Goal: Transaction & Acquisition: Download file/media

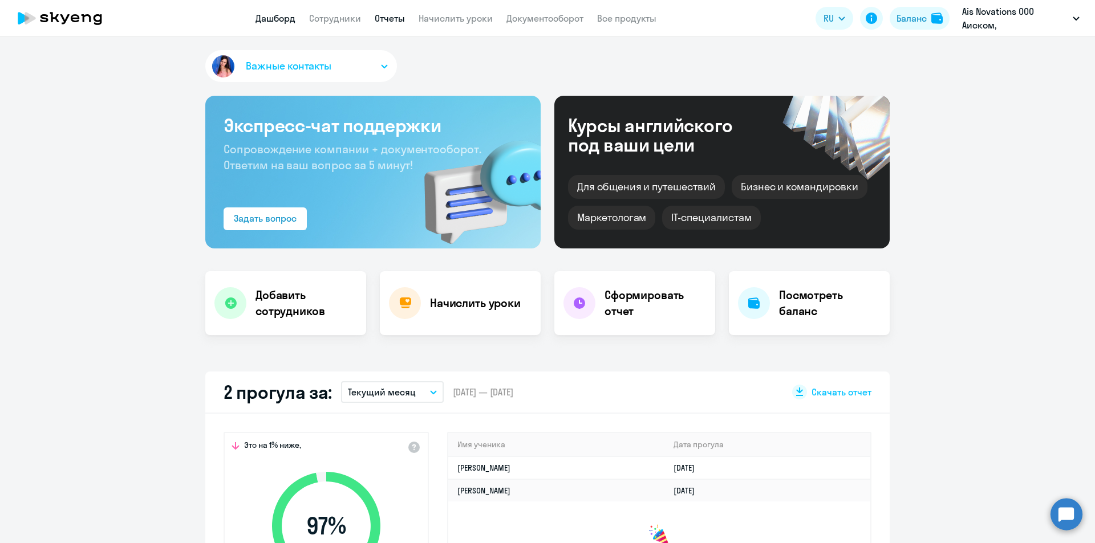
click at [390, 18] on link "Отчеты" at bounding box center [390, 18] width 30 height 11
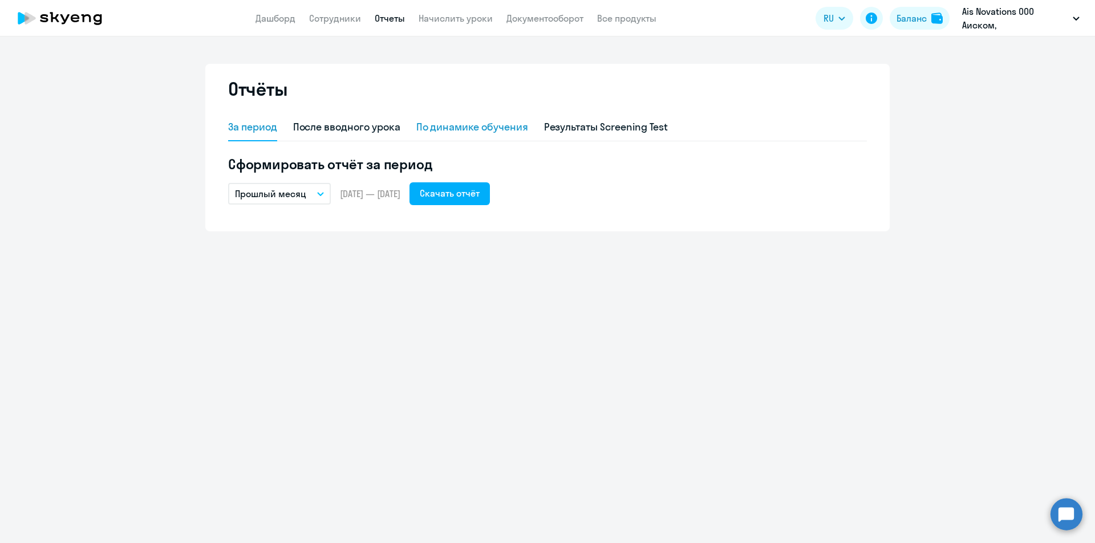
click at [502, 125] on div "По динамике обучения" at bounding box center [472, 127] width 112 height 15
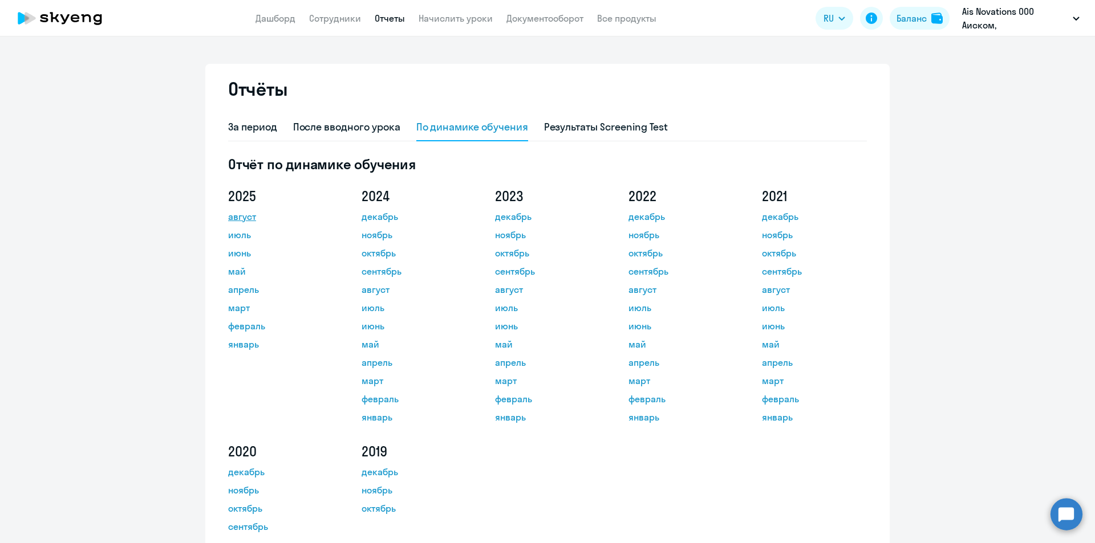
click at [247, 218] on link "август" at bounding box center [279, 217] width 103 height 14
click at [263, 128] on div "За период" at bounding box center [252, 127] width 49 height 15
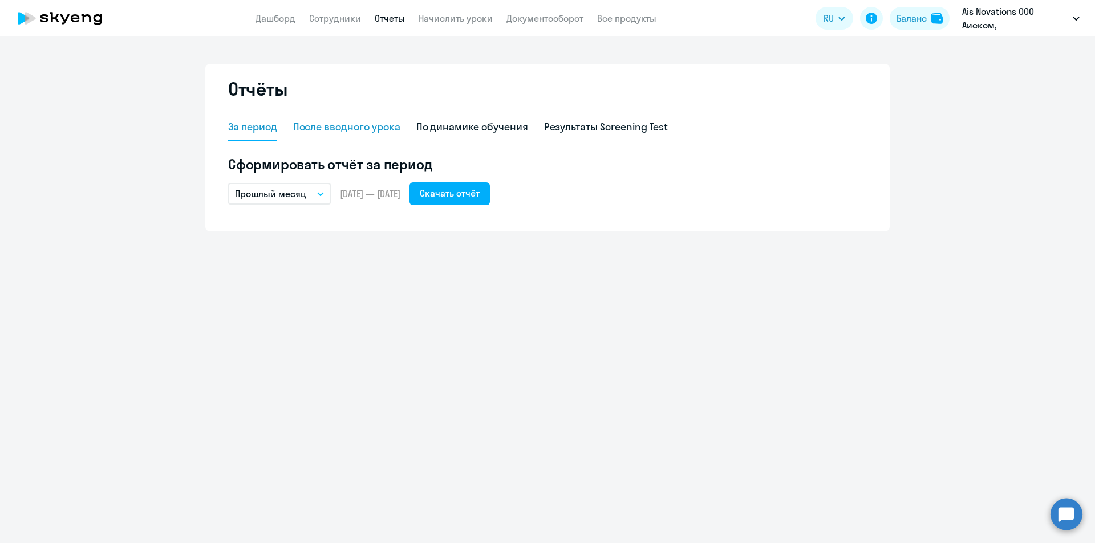
click at [340, 129] on div "После вводного урока" at bounding box center [346, 127] width 107 height 15
select select "10"
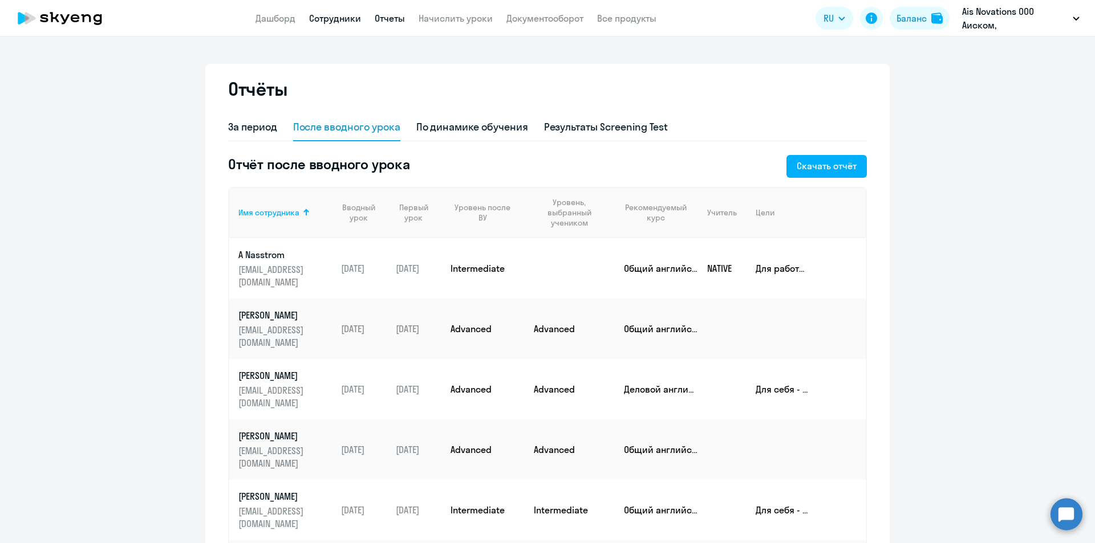
click at [341, 17] on link "Сотрудники" at bounding box center [335, 18] width 52 height 11
select select "30"
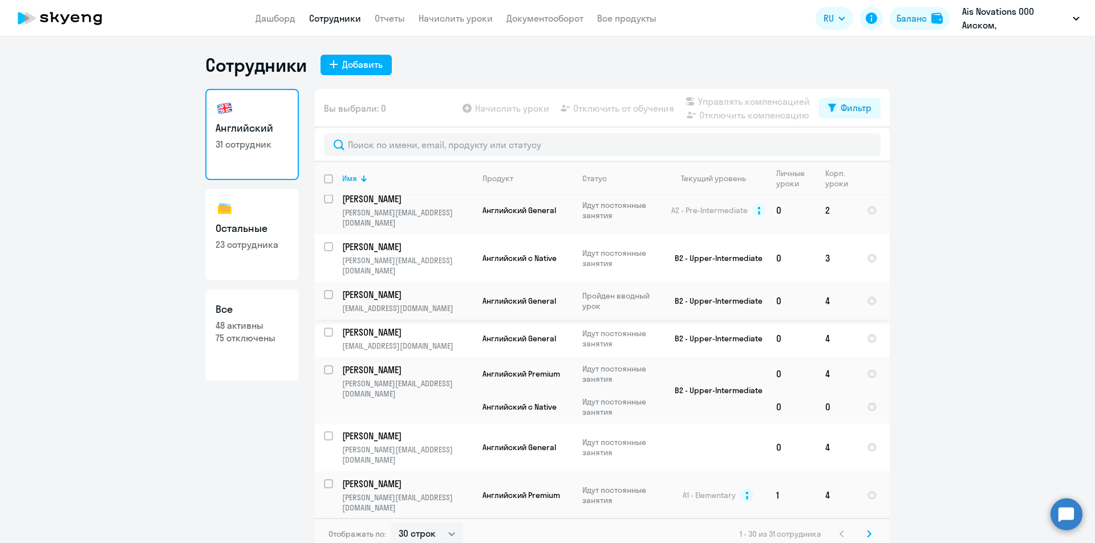
scroll to position [456, 0]
click at [288, 22] on link "Дашборд" at bounding box center [275, 18] width 40 height 11
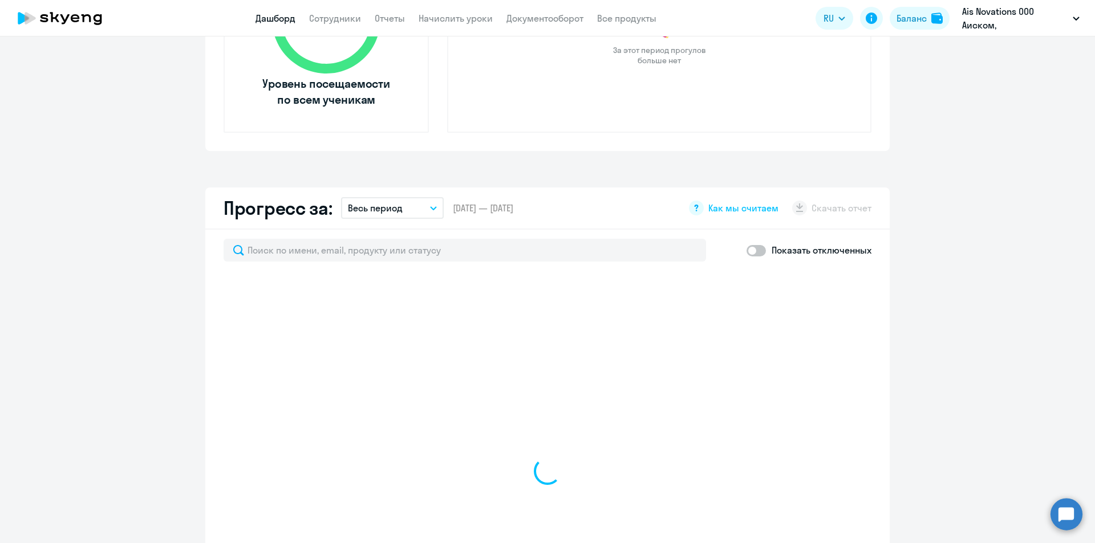
scroll to position [513, 0]
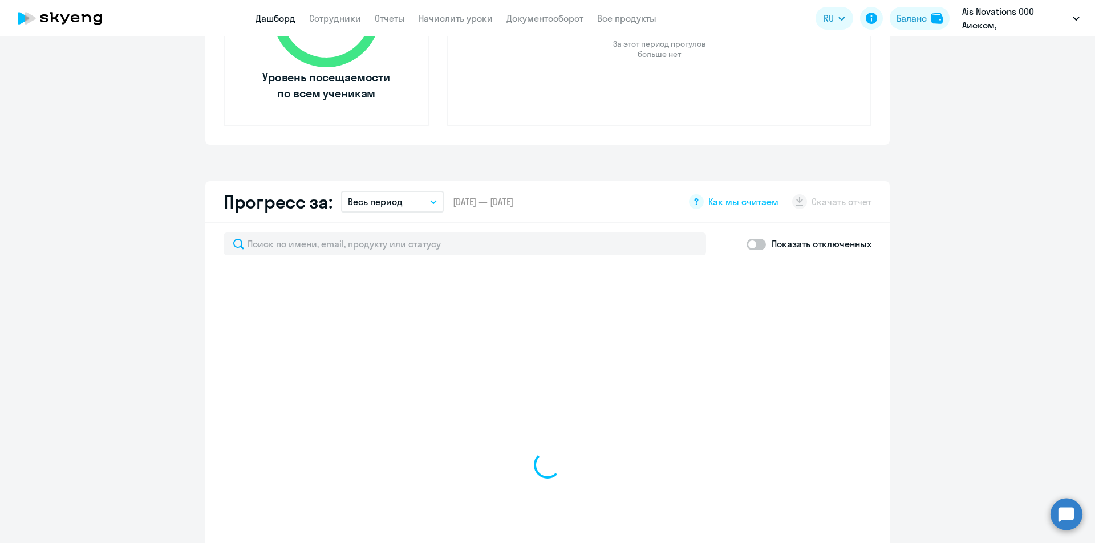
select select "30"
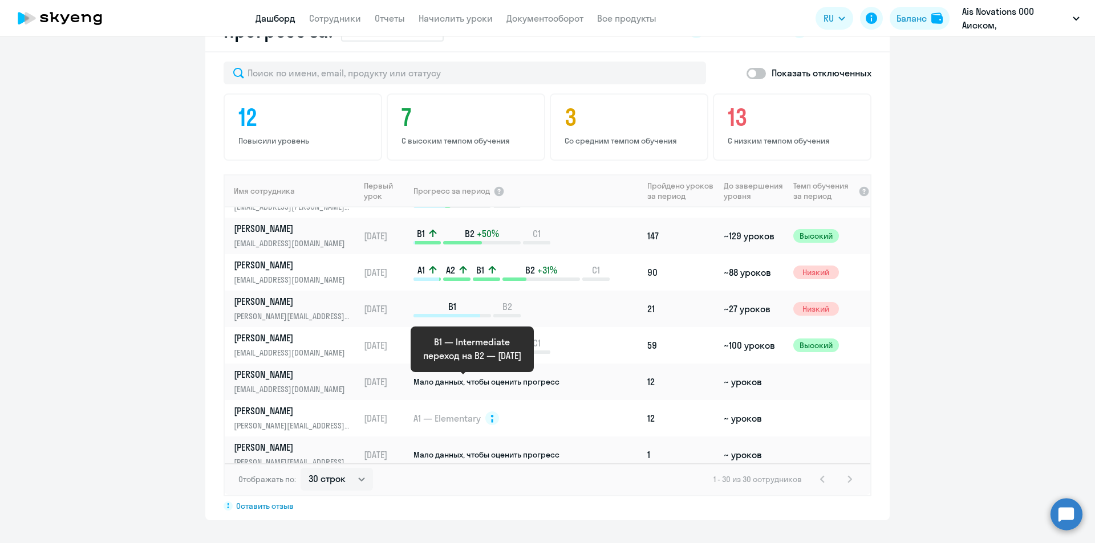
scroll to position [684, 0]
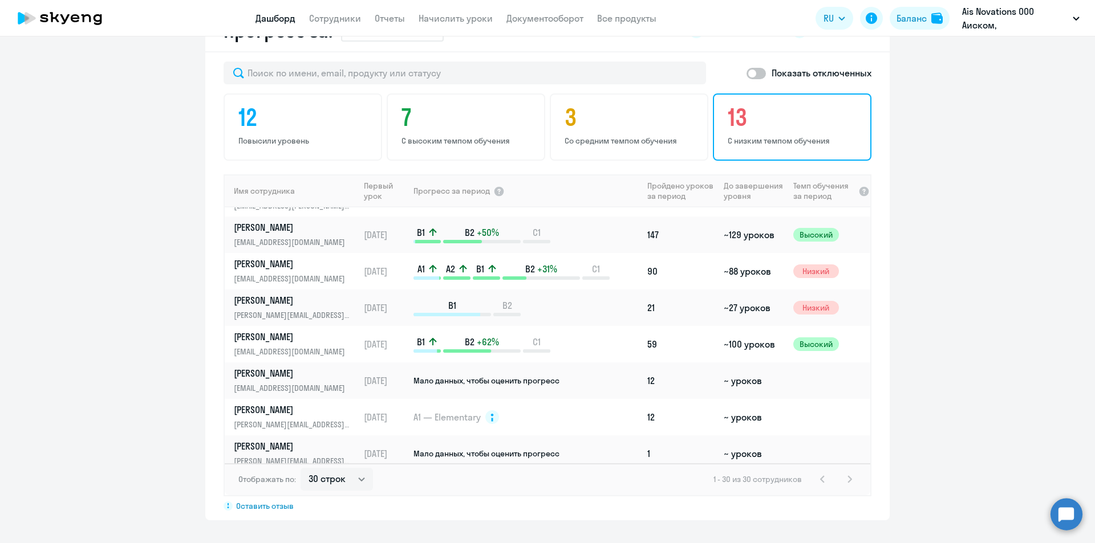
click at [746, 133] on div "13 С низким темпом обучения" at bounding box center [792, 127] width 159 height 67
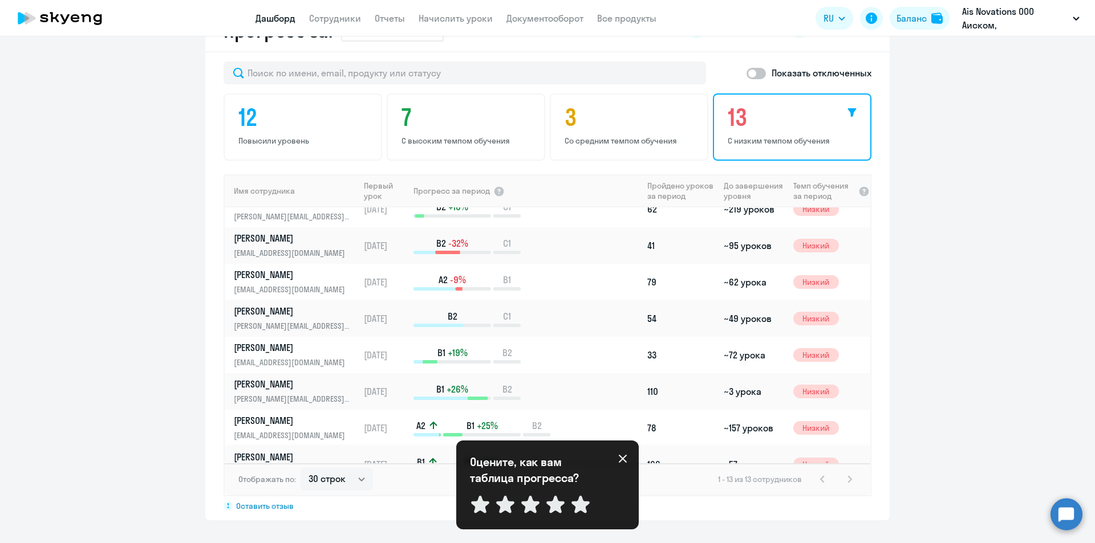
scroll to position [0, 0]
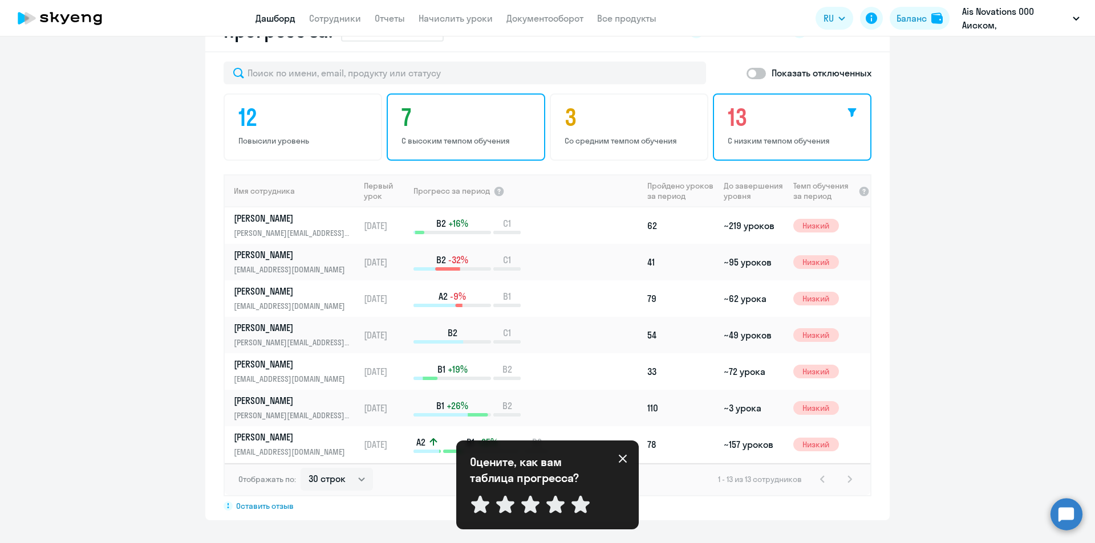
click at [457, 125] on h4 "7" at bounding box center [467, 117] width 132 height 27
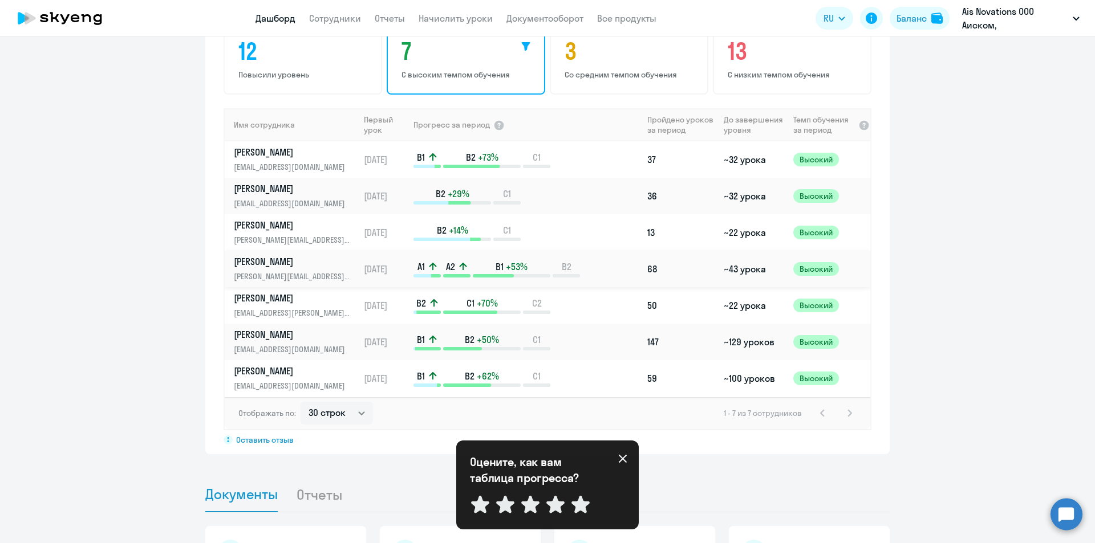
scroll to position [684, 0]
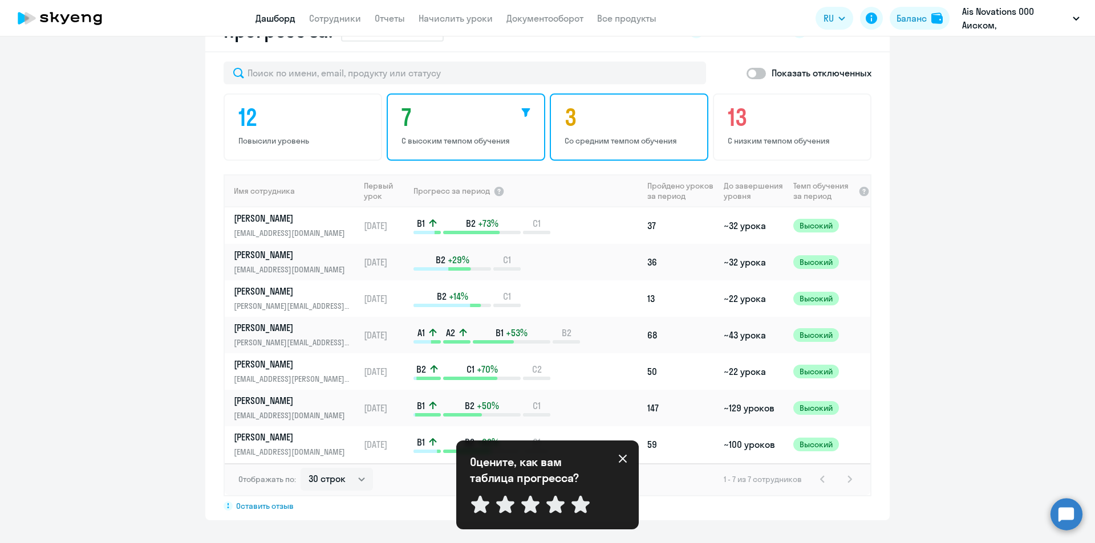
click at [591, 130] on h4 "3" at bounding box center [630, 117] width 132 height 27
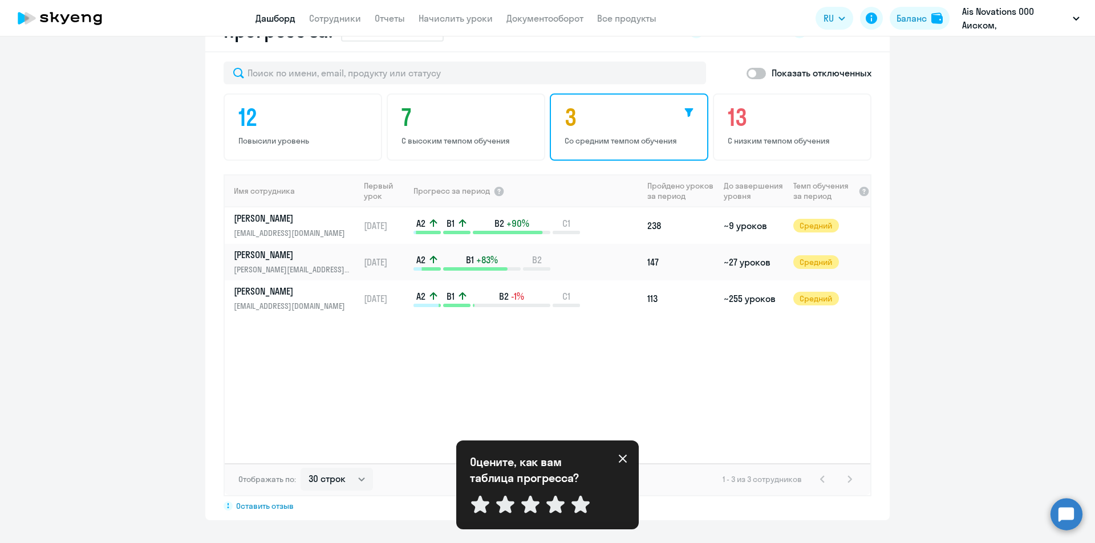
scroll to position [627, 0]
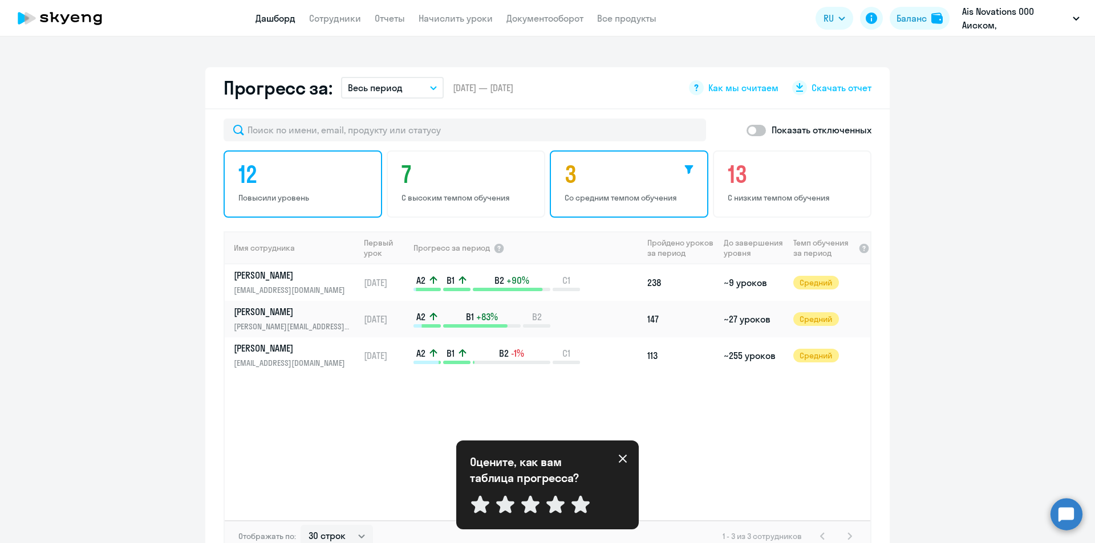
click at [312, 195] on p "Повысили уровень" at bounding box center [304, 198] width 132 height 10
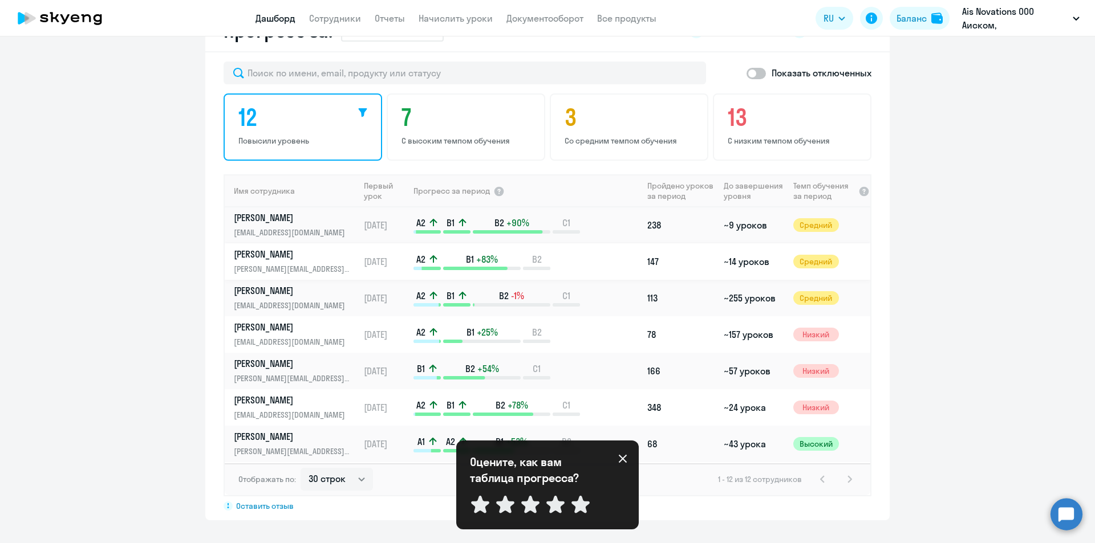
scroll to position [57, 0]
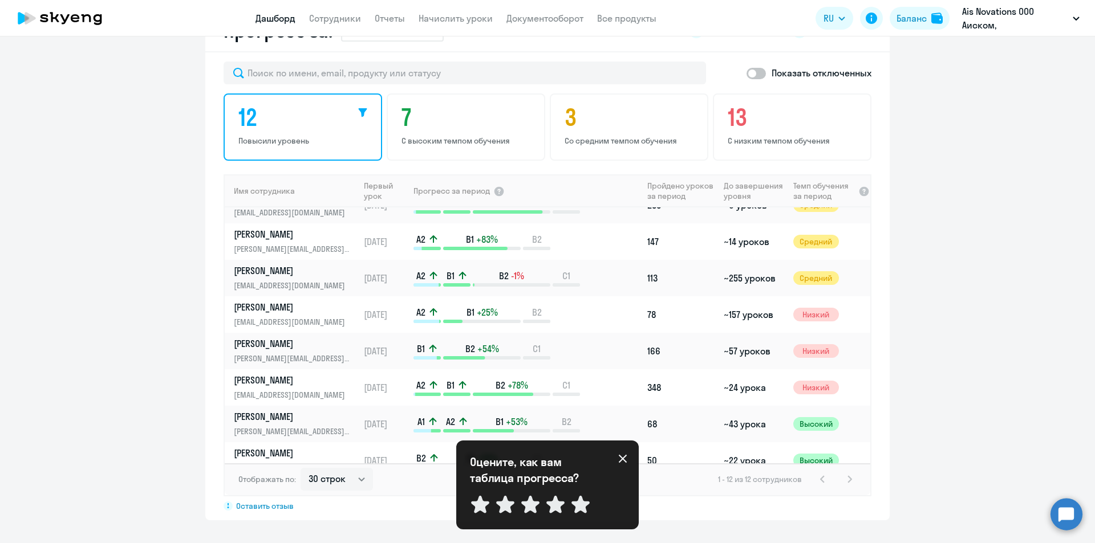
click at [620, 460] on icon at bounding box center [622, 458] width 9 height 9
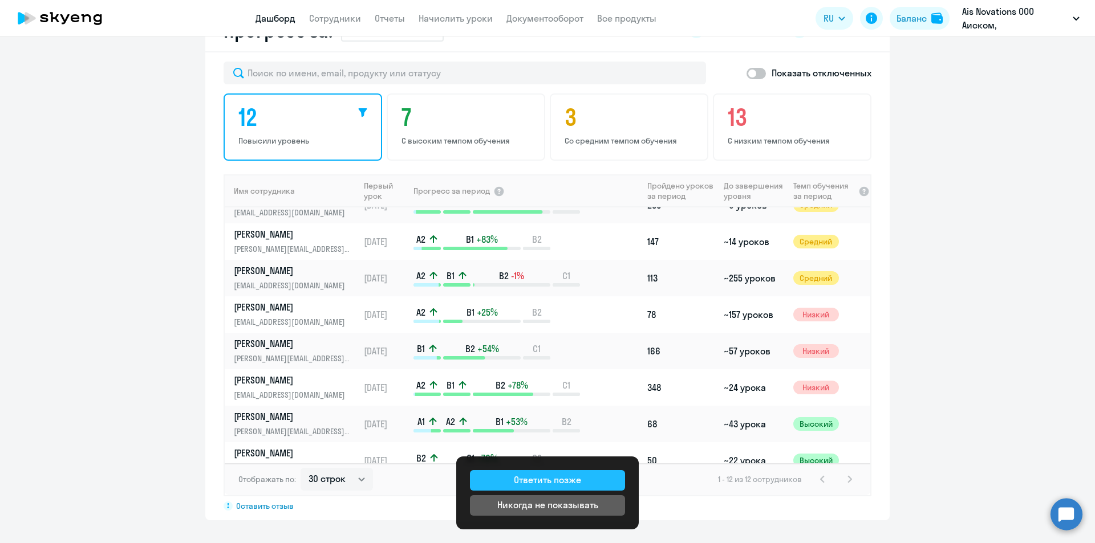
click at [579, 483] on div "Ответить позже" at bounding box center [547, 480] width 67 height 14
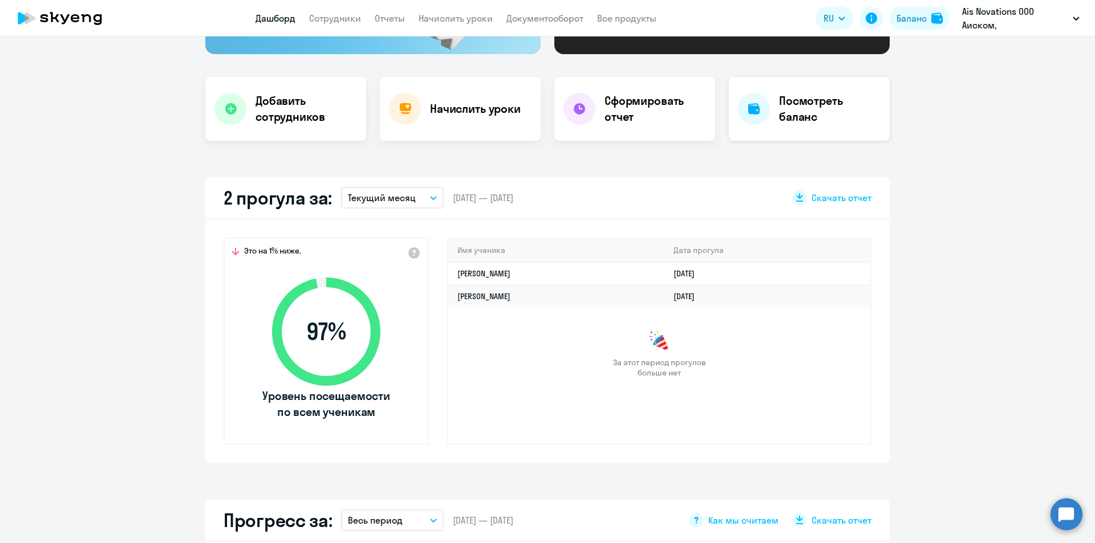
scroll to position [124, 0]
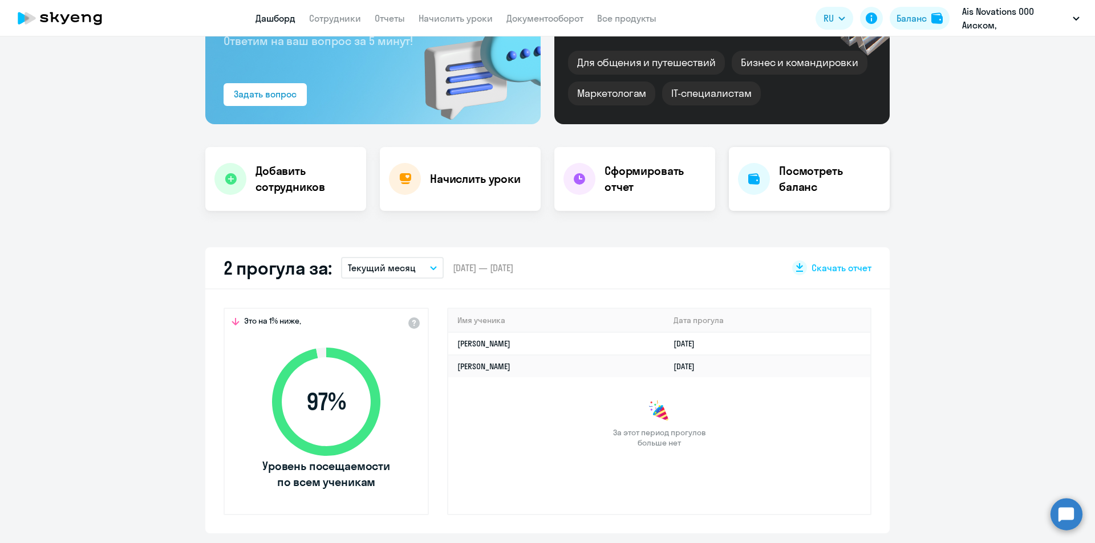
click at [799, 179] on h4 "Посмотреть баланс" at bounding box center [829, 179] width 101 height 32
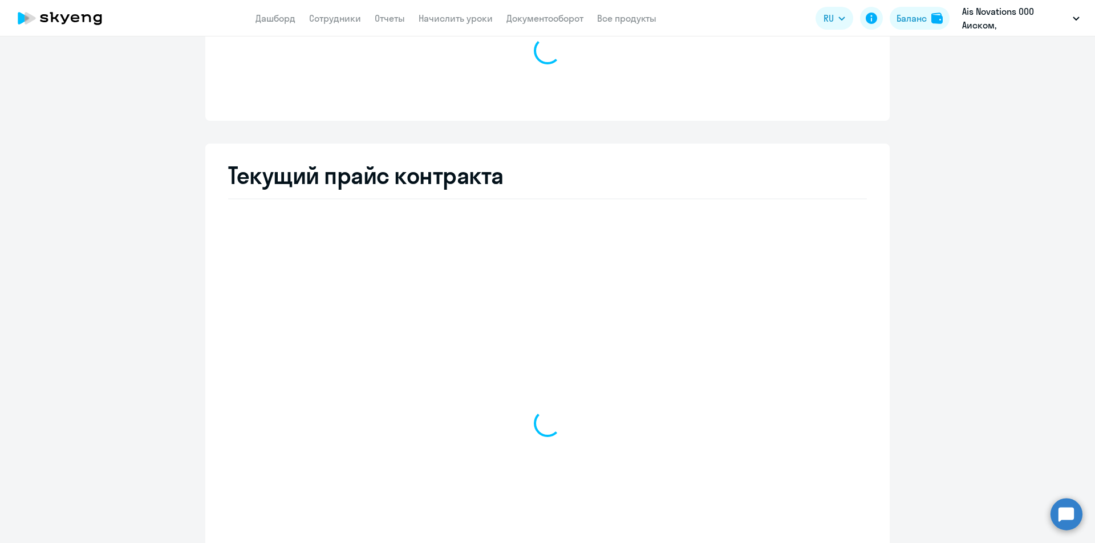
select select "english_adult_not_native_speaker"
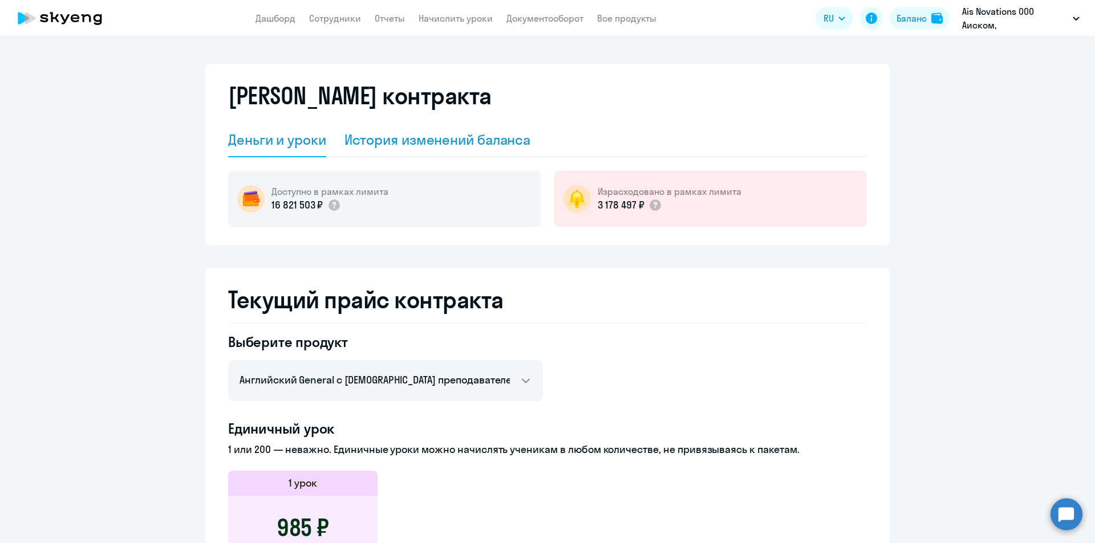
click at [511, 144] on div "История изменений баланса" at bounding box center [437, 140] width 186 height 18
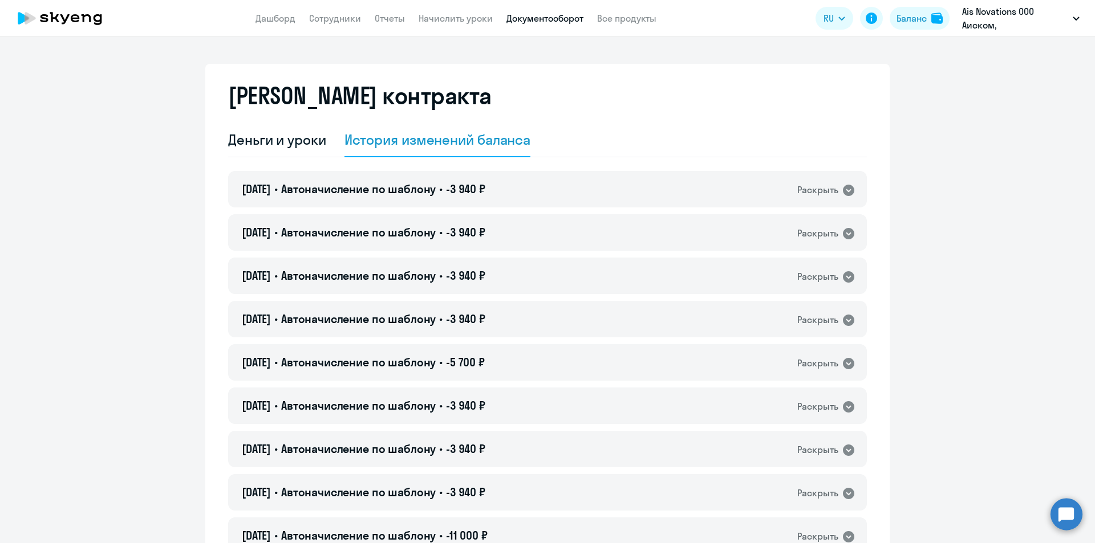
click at [527, 18] on link "Документооборот" at bounding box center [544, 18] width 77 height 11
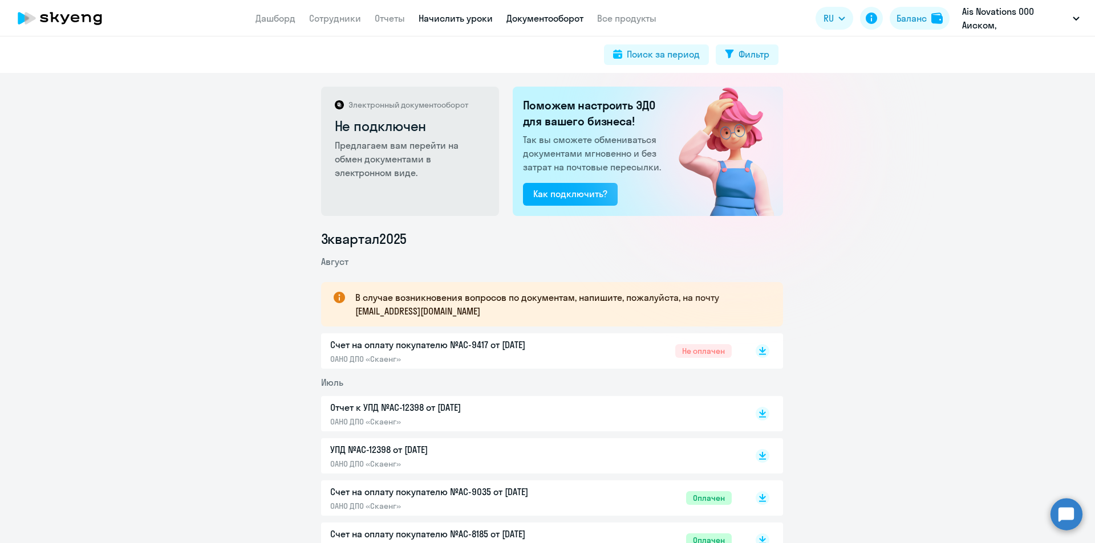
click at [460, 19] on link "Начислить уроки" at bounding box center [456, 18] width 74 height 11
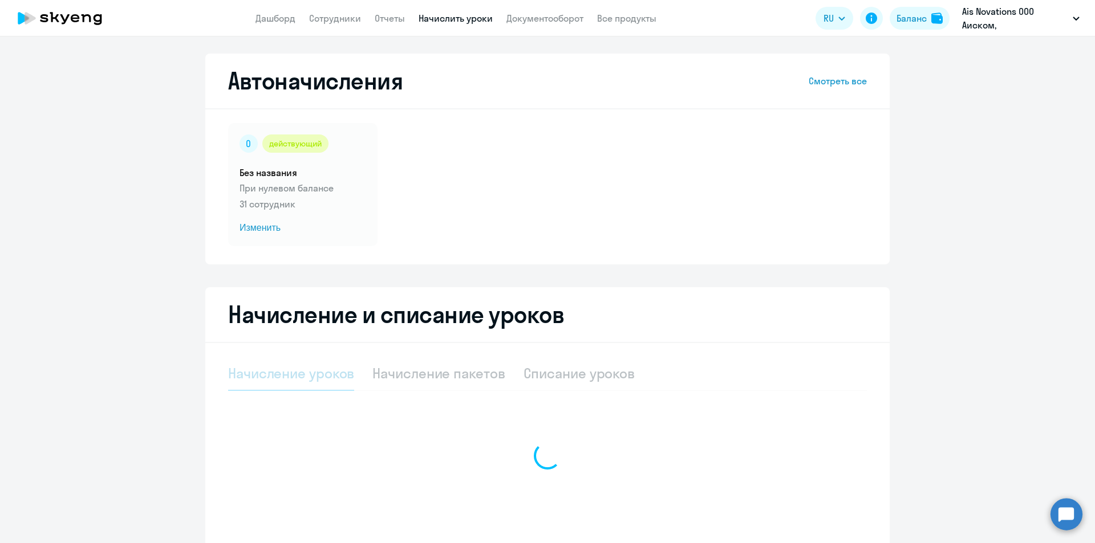
select select "10"
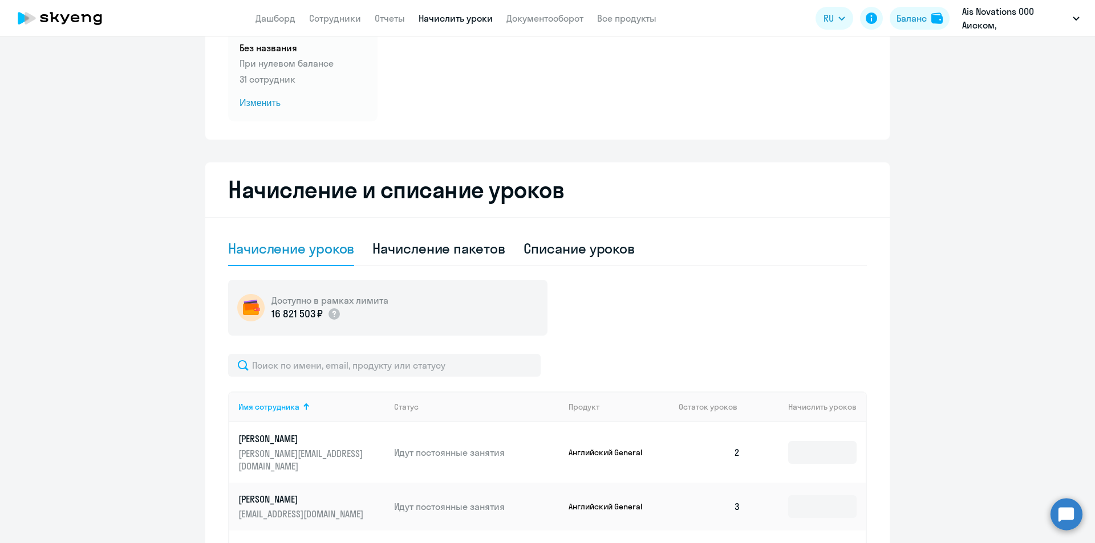
scroll to position [171, 0]
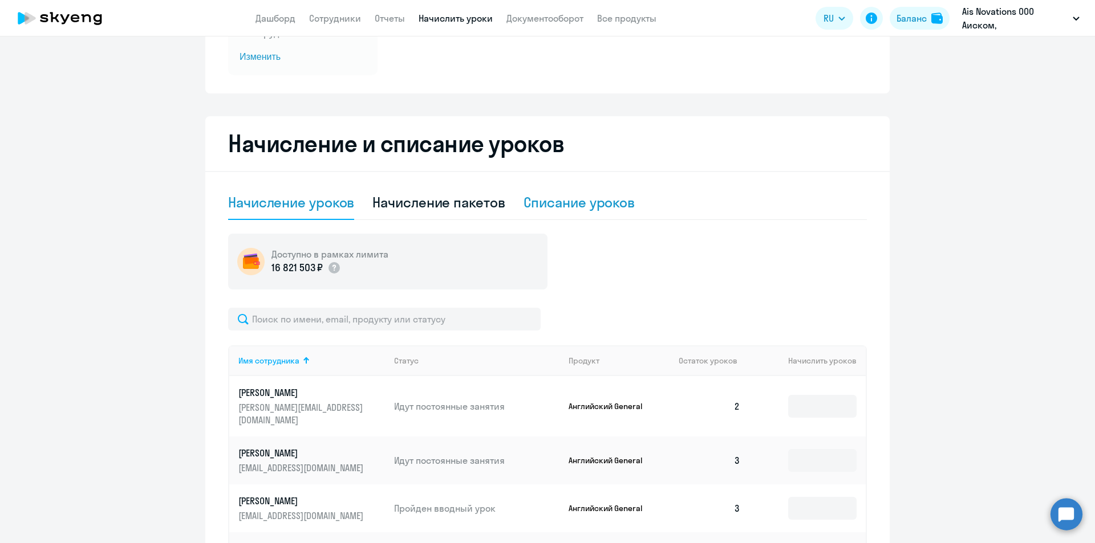
click at [603, 205] on div "Списание уроков" at bounding box center [579, 202] width 112 height 18
select select "10"
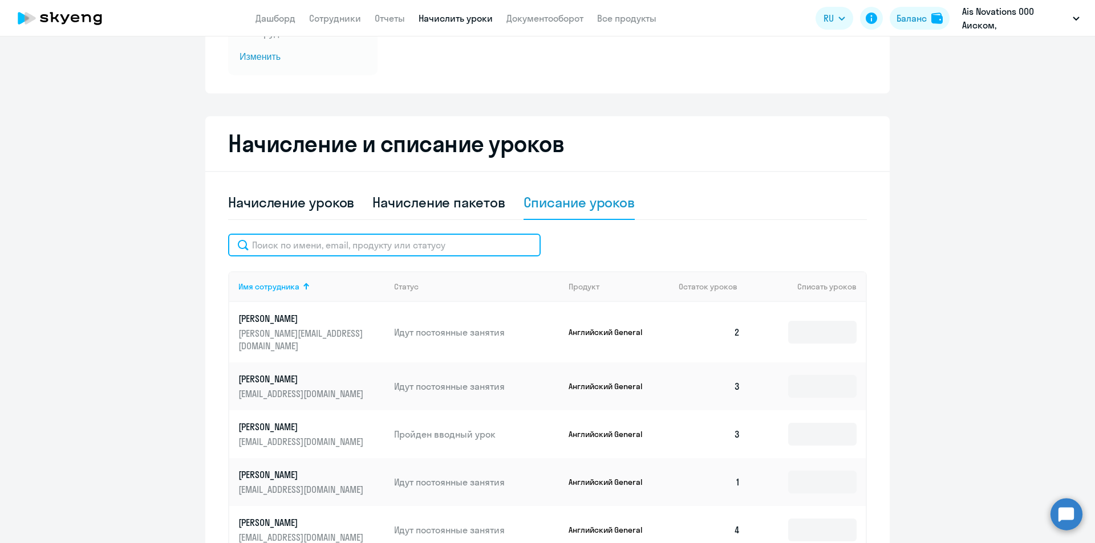
click at [348, 246] on input "text" at bounding box center [384, 245] width 312 height 23
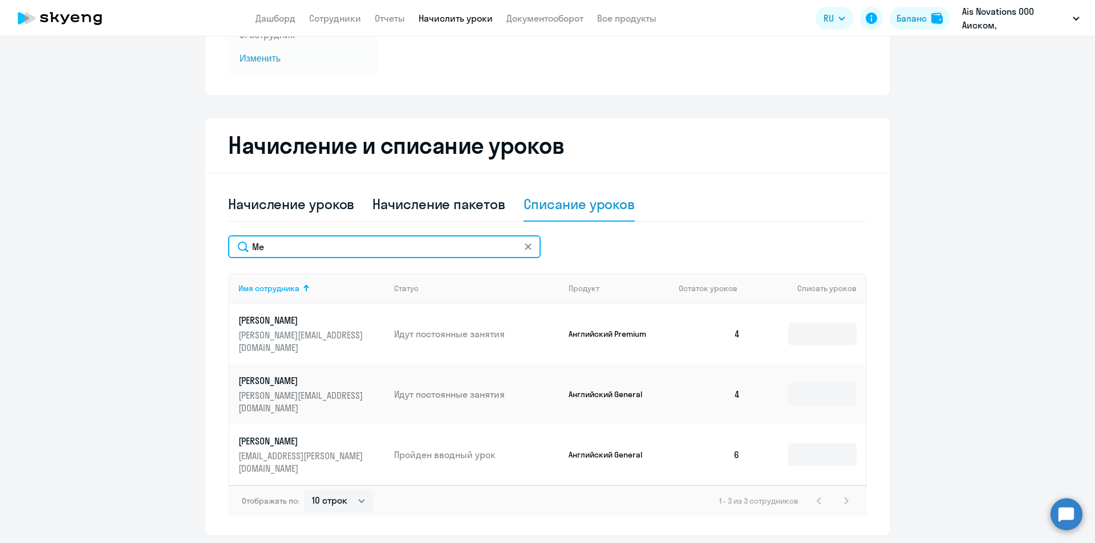
type input "Ме"
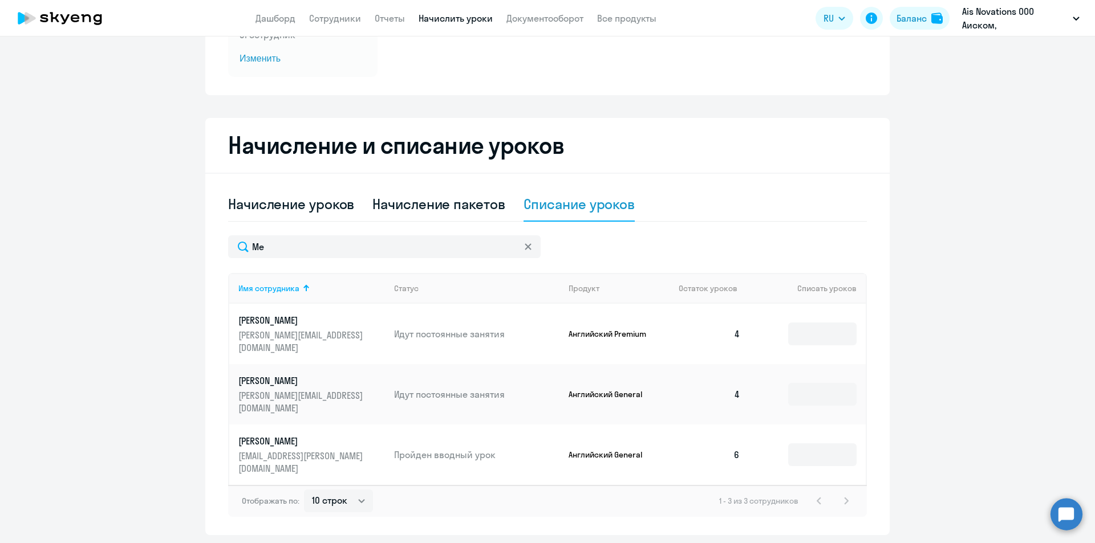
click at [525, 248] on icon at bounding box center [528, 246] width 7 height 7
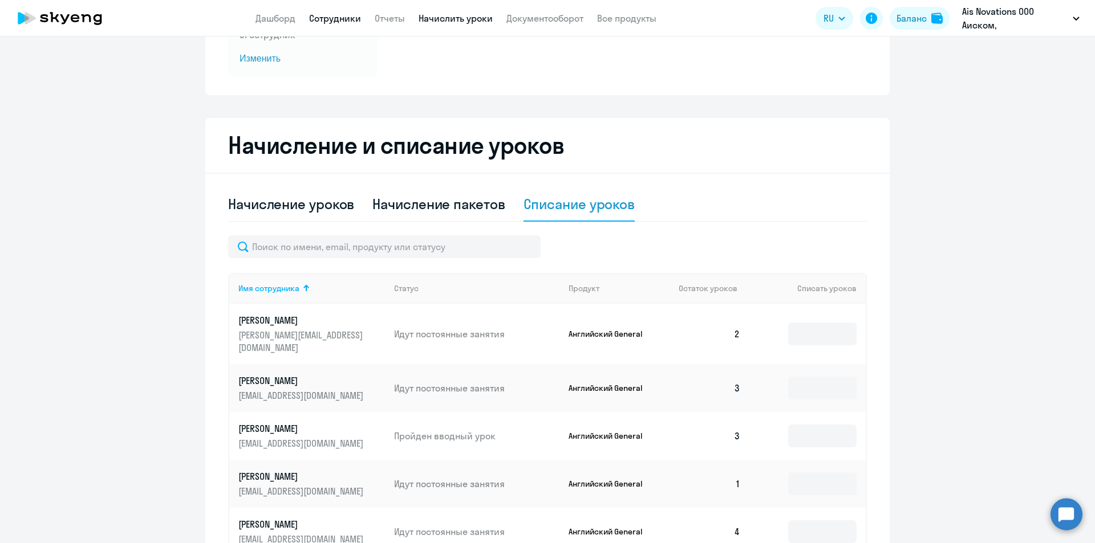
click at [356, 18] on link "Сотрудники" at bounding box center [335, 18] width 52 height 11
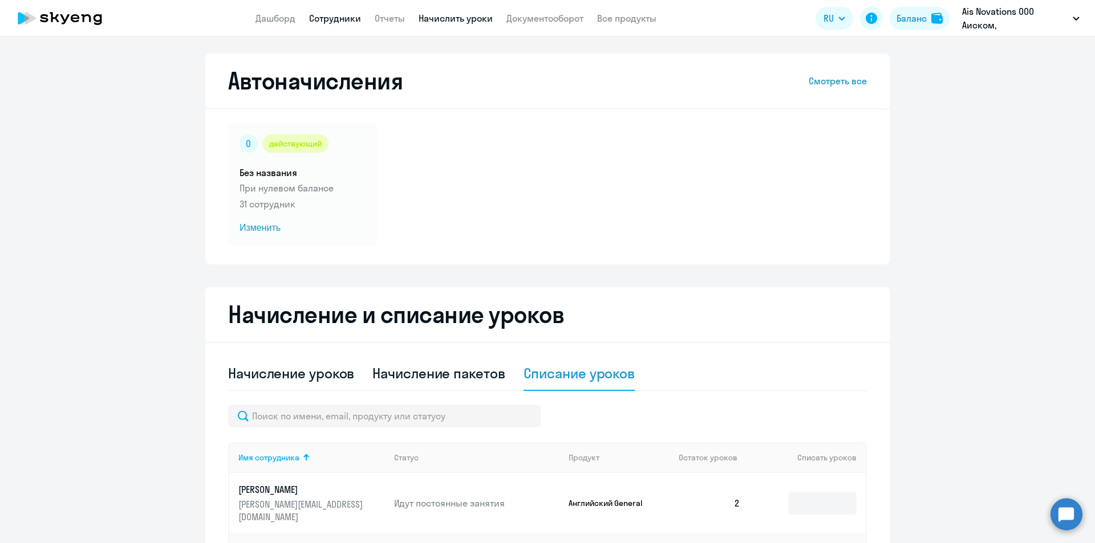
select select "30"
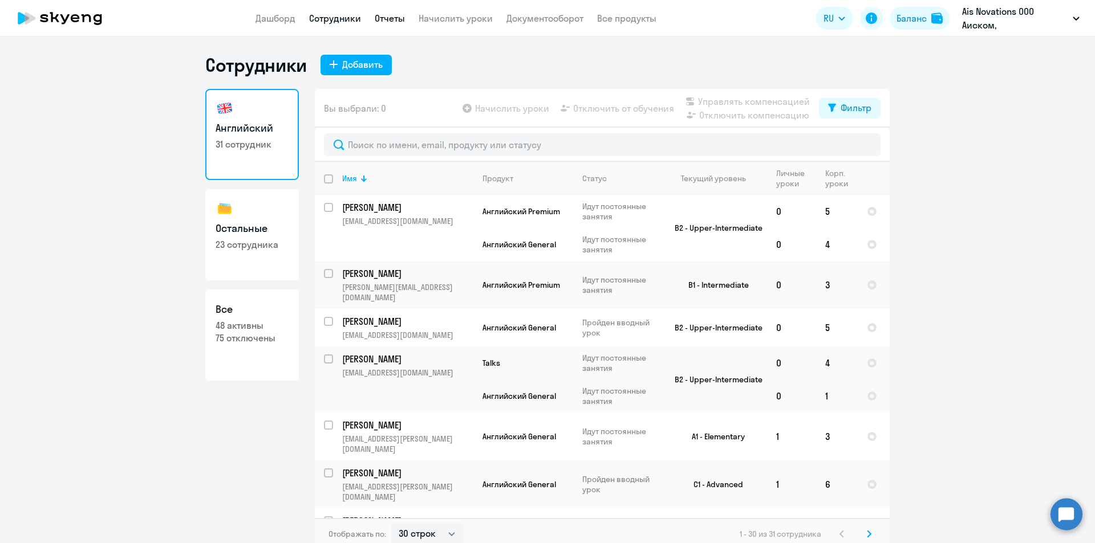
click at [390, 17] on link "Отчеты" at bounding box center [390, 18] width 30 height 11
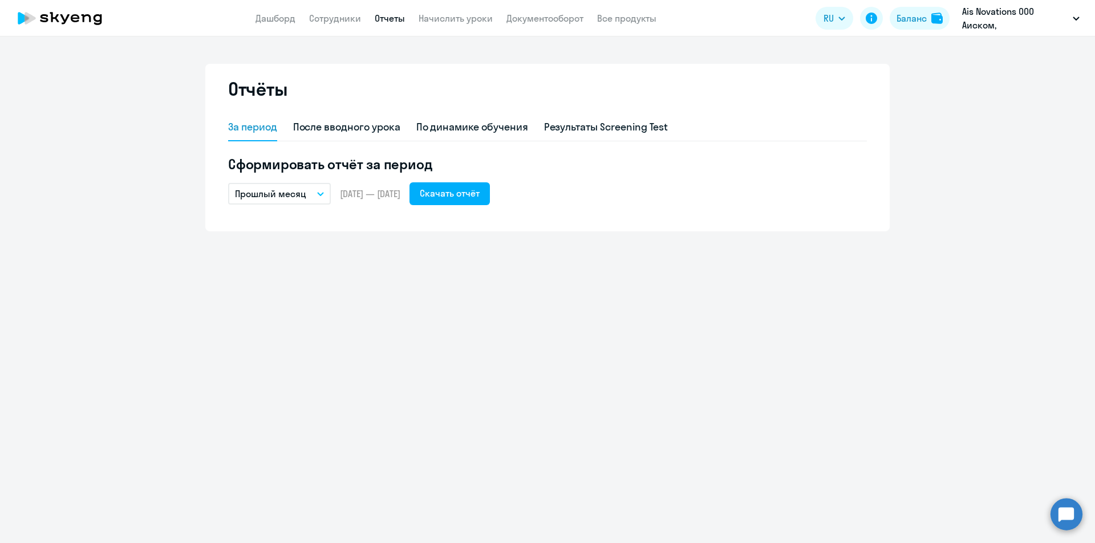
click at [322, 195] on icon "button" at bounding box center [320, 194] width 7 height 4
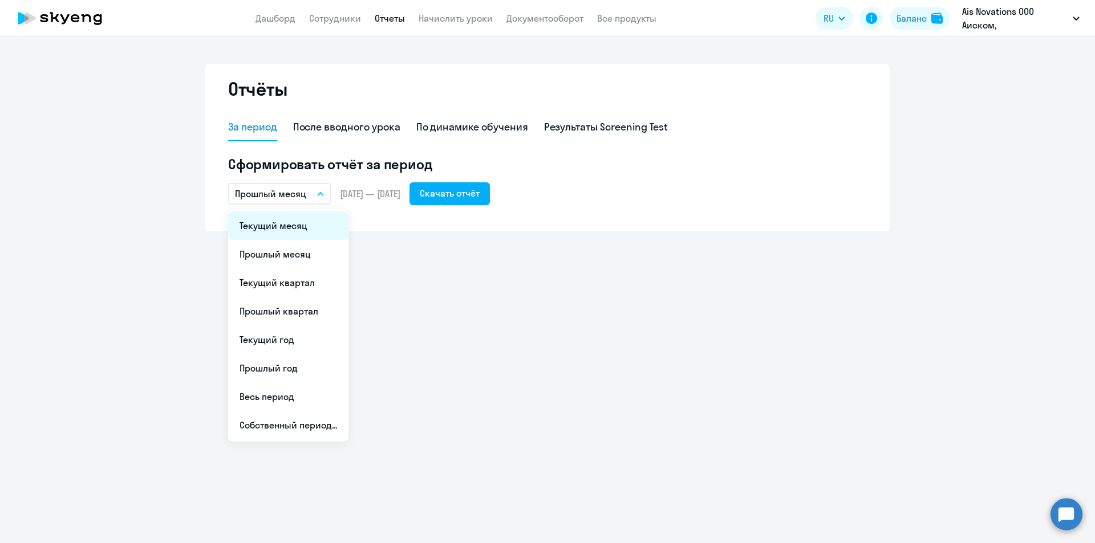
click at [306, 229] on li "Текущий месяц" at bounding box center [288, 226] width 120 height 29
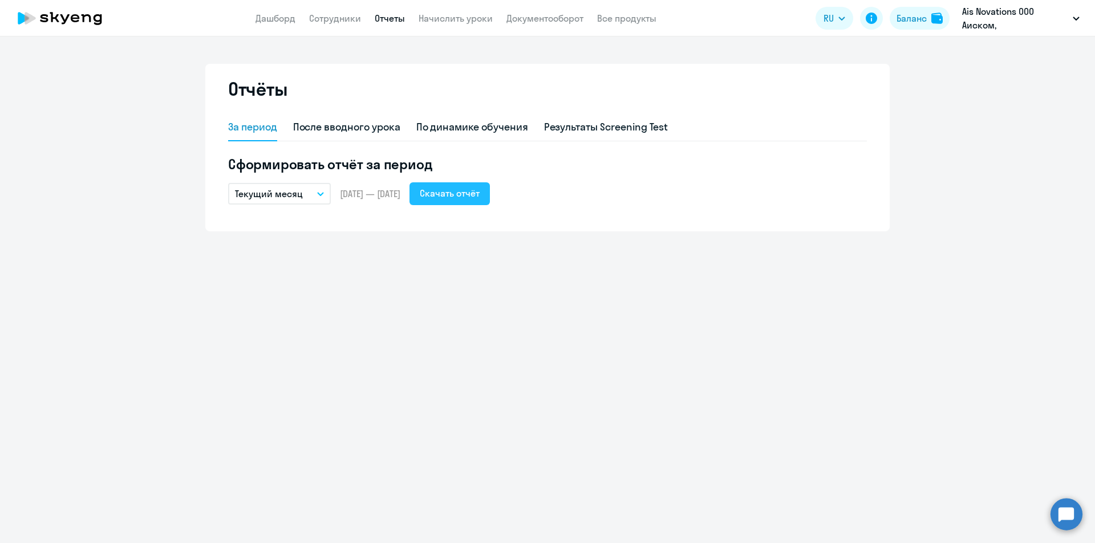
click at [480, 195] on div "Скачать отчёт" at bounding box center [450, 193] width 60 height 14
click at [274, 17] on link "Дашборд" at bounding box center [275, 18] width 40 height 11
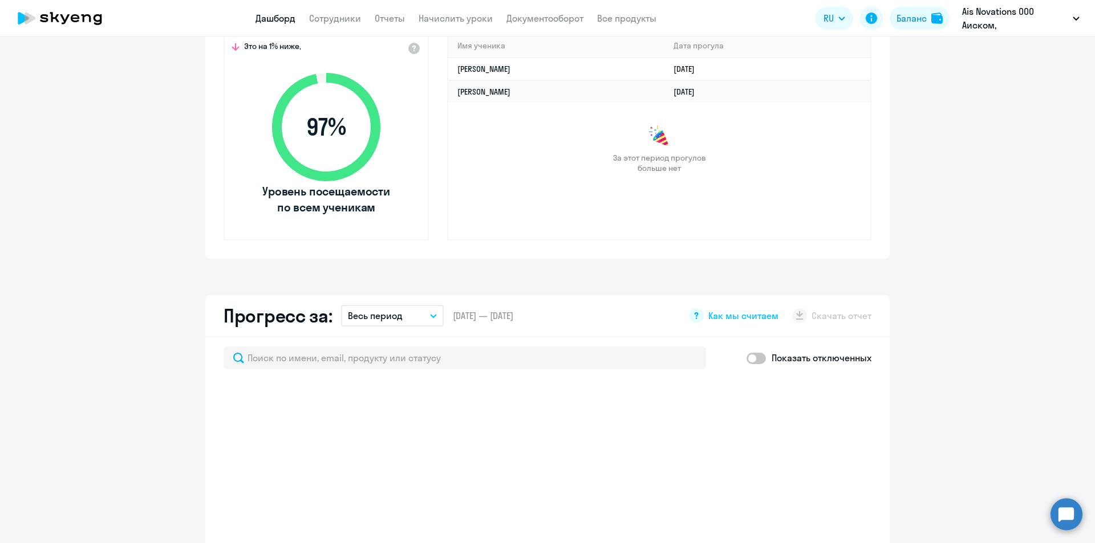
scroll to position [228, 0]
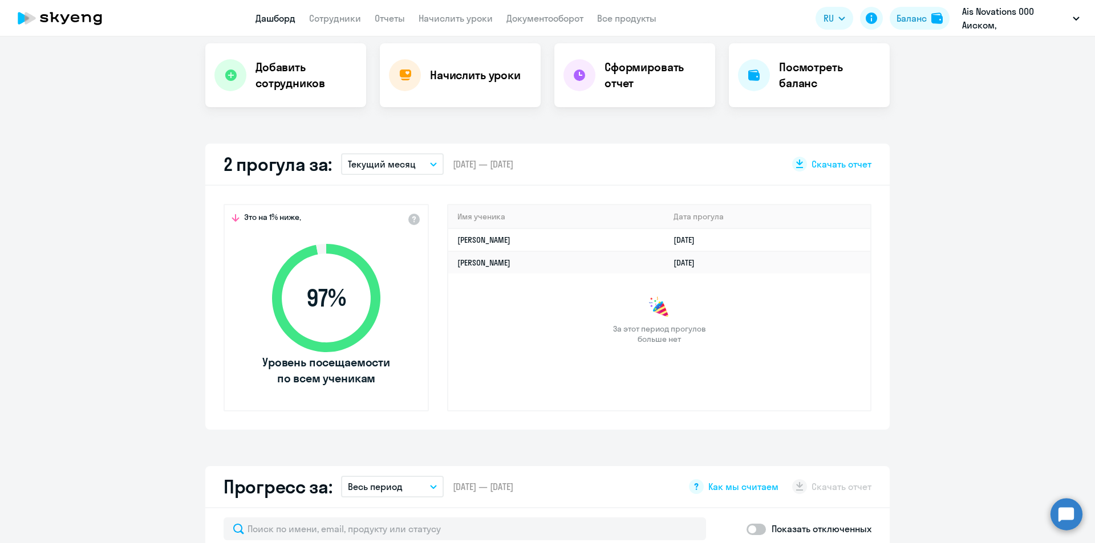
select select "30"
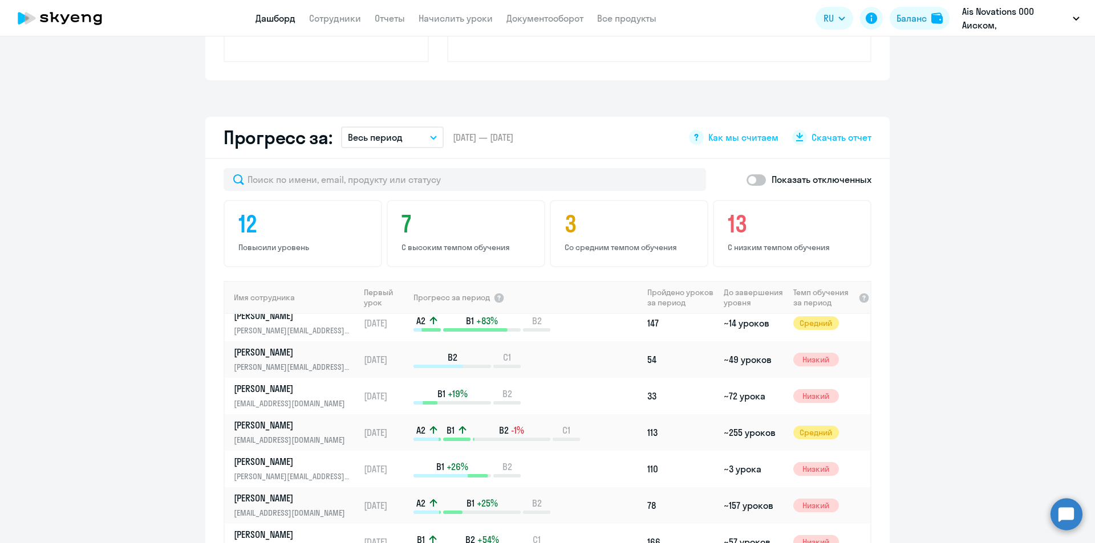
scroll to position [523, 0]
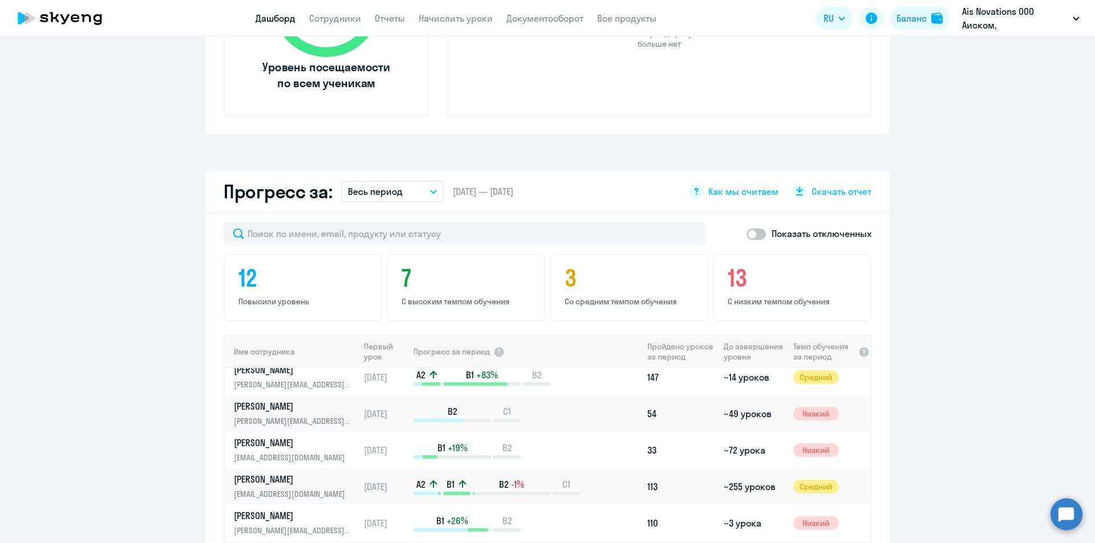
click at [425, 193] on button "Весь период" at bounding box center [392, 192] width 103 height 22
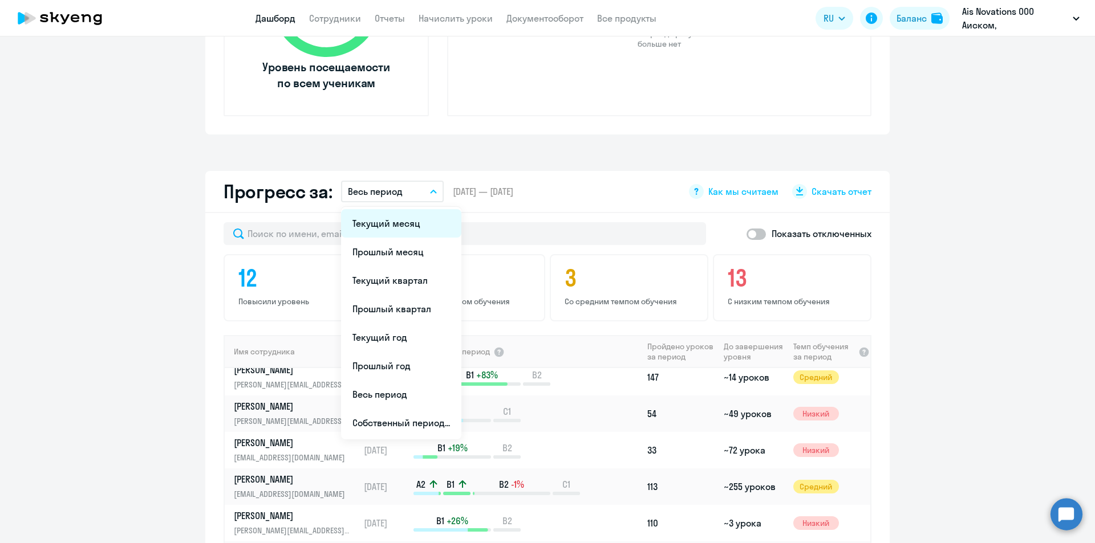
click at [409, 225] on li "Текущий месяц" at bounding box center [401, 223] width 120 height 29
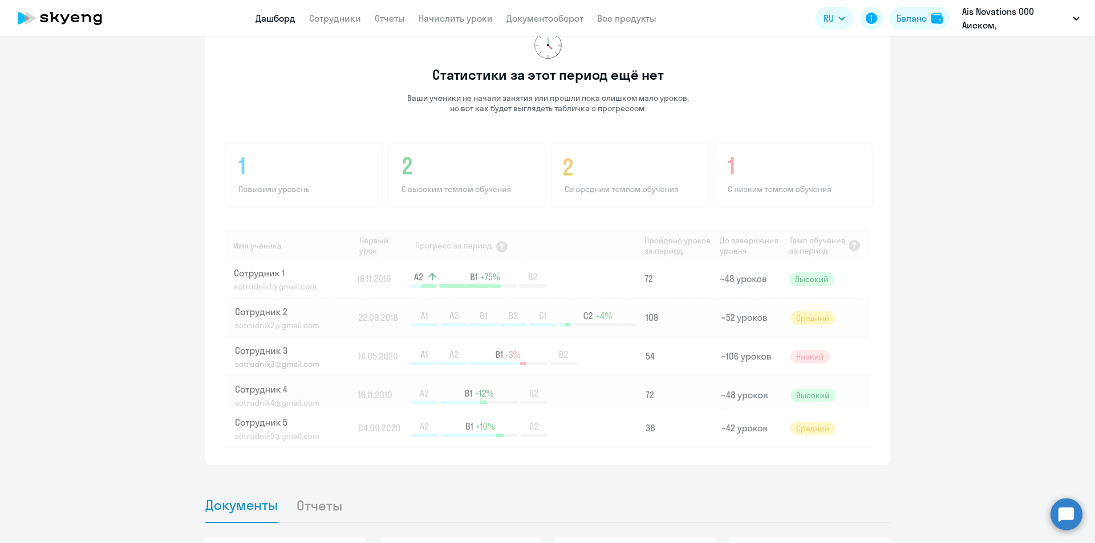
scroll to position [809, 0]
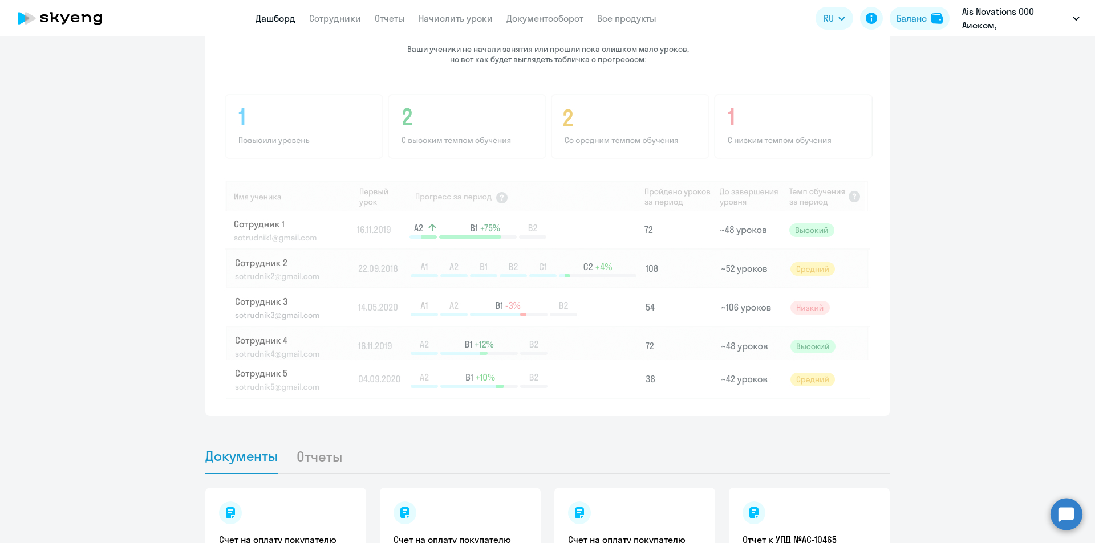
click at [988, 355] on app-progress-dashboard "Прогресс за: Текущий месяц Текущий месяц Прошлый месяц Текущий квартал [GEOGRAP…" at bounding box center [547, 151] width 1095 height 530
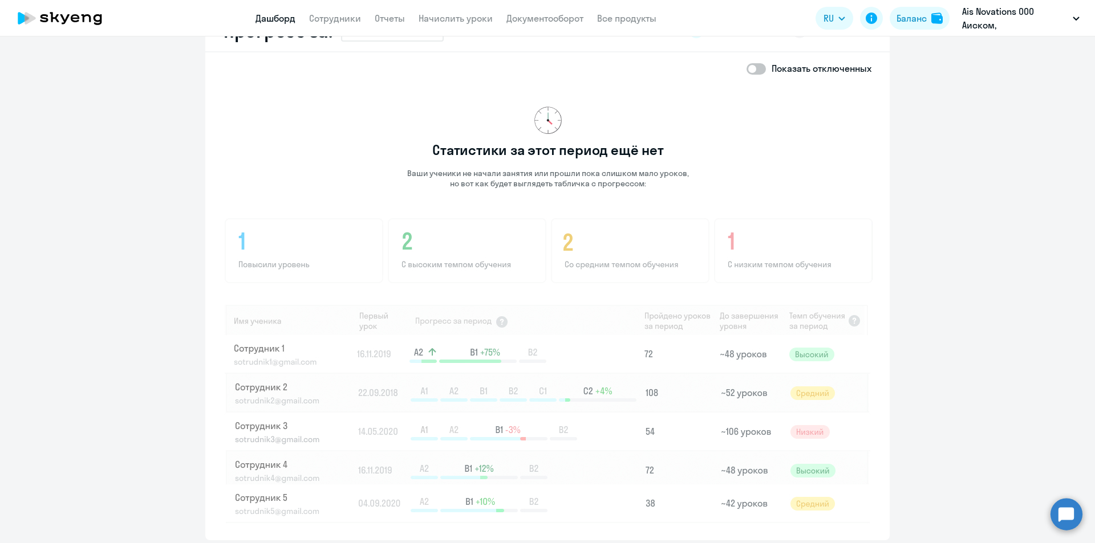
scroll to position [580, 0]
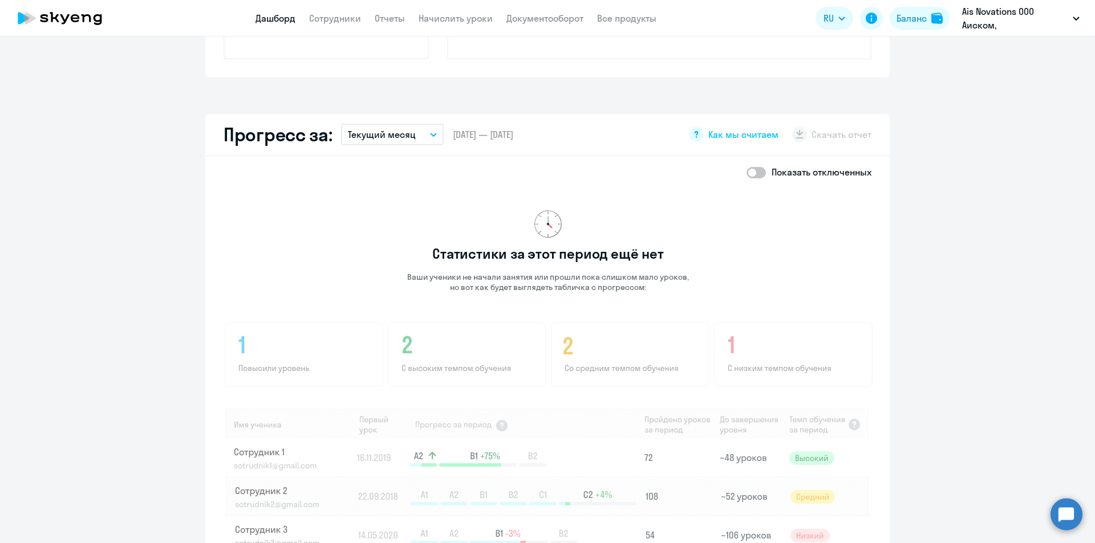
drag, startPoint x: 518, startPoint y: 315, endPoint x: 514, endPoint y: 322, distance: 8.2
click at [518, 316] on div "Статистики за этот период ещё нет Ваши ученики не начали занятия или прошли пок…" at bounding box center [548, 407] width 649 height 439
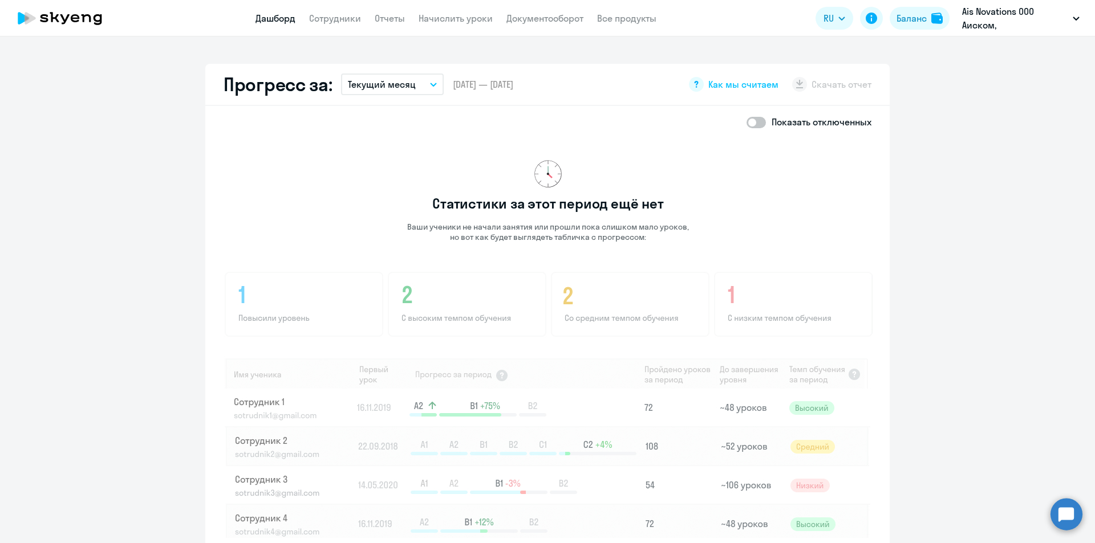
scroll to position [751, 0]
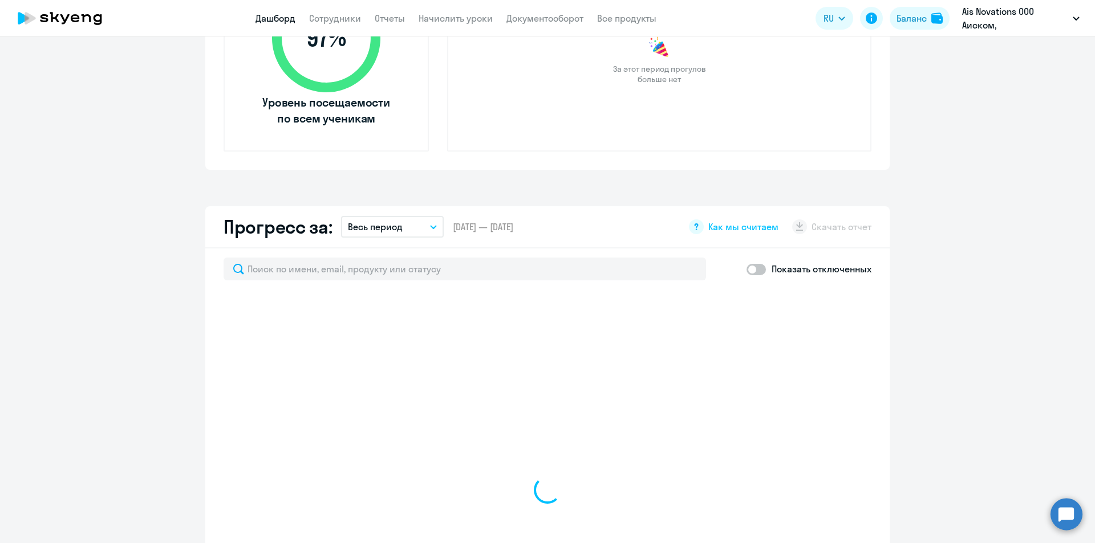
scroll to position [513, 0]
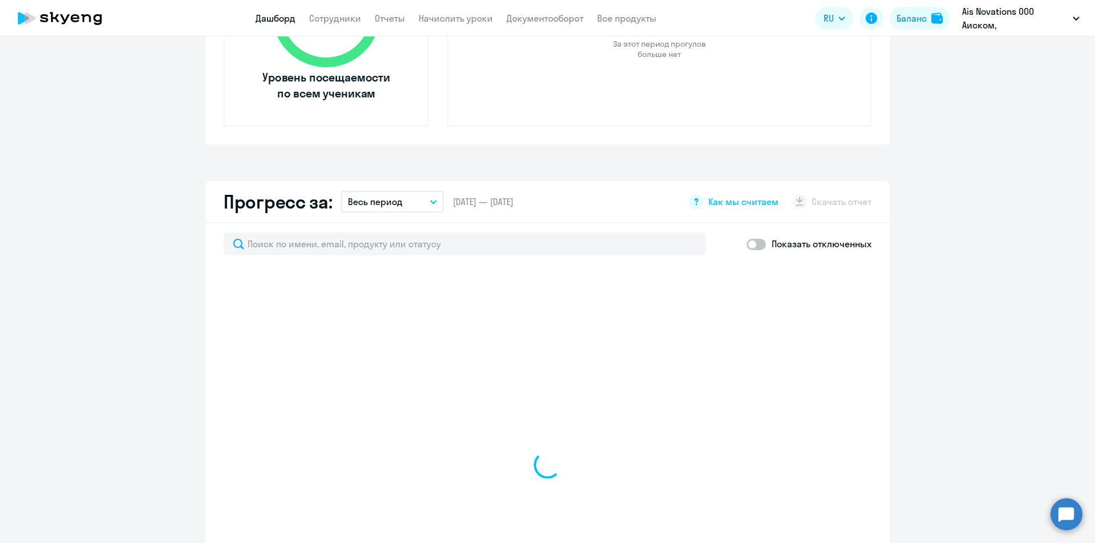
click at [432, 202] on icon "button" at bounding box center [433, 202] width 7 height 4
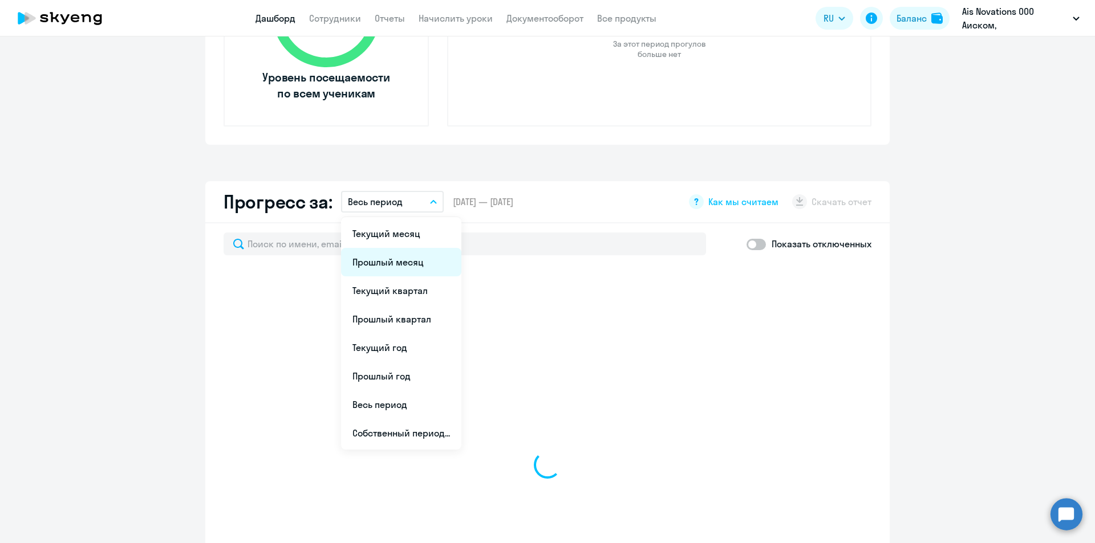
click at [413, 265] on li "Прошлый месяц" at bounding box center [401, 262] width 120 height 29
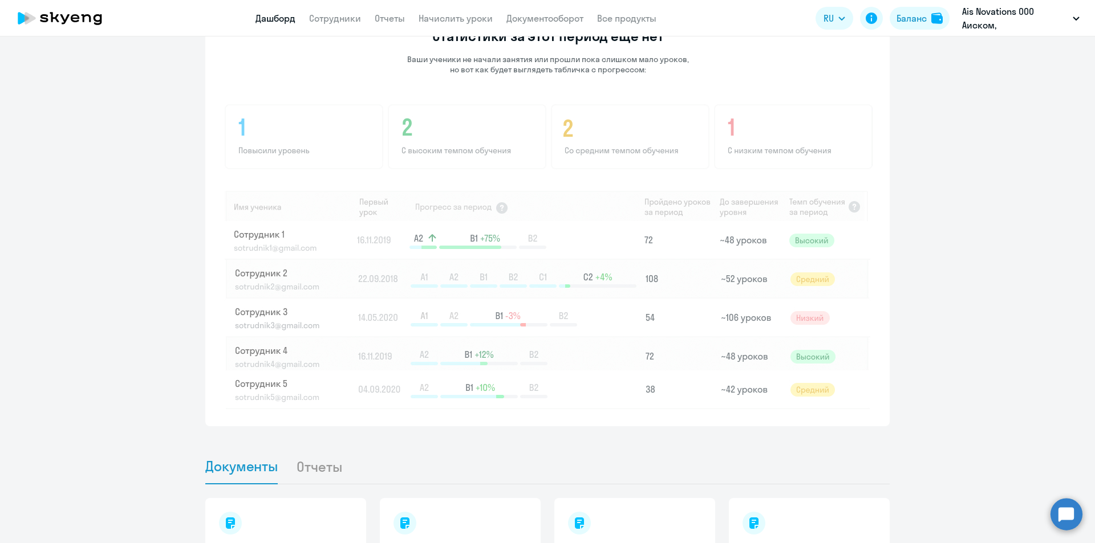
scroll to position [570, 0]
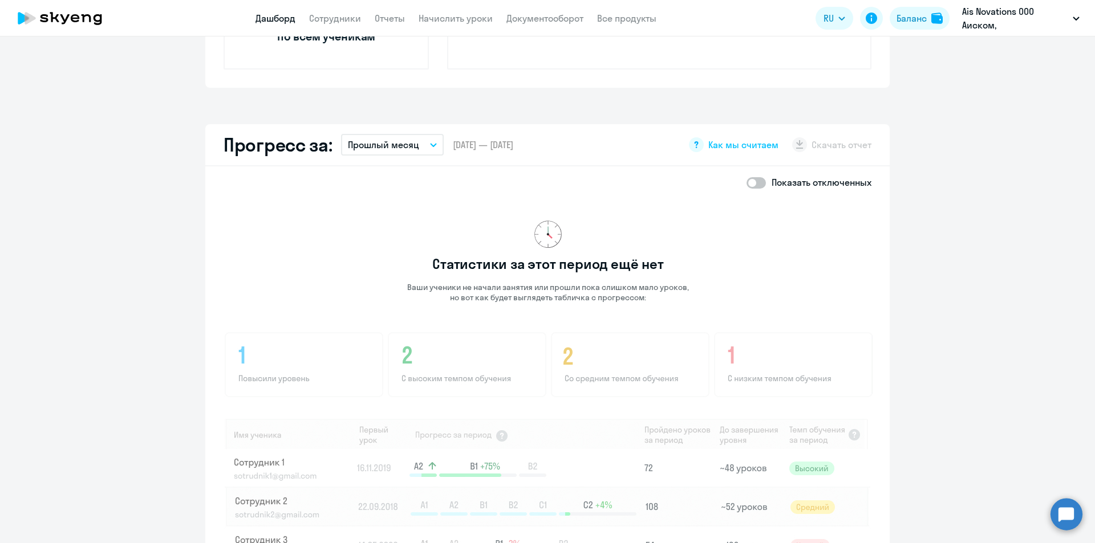
click at [433, 149] on button "Прошлый месяц" at bounding box center [392, 145] width 103 height 22
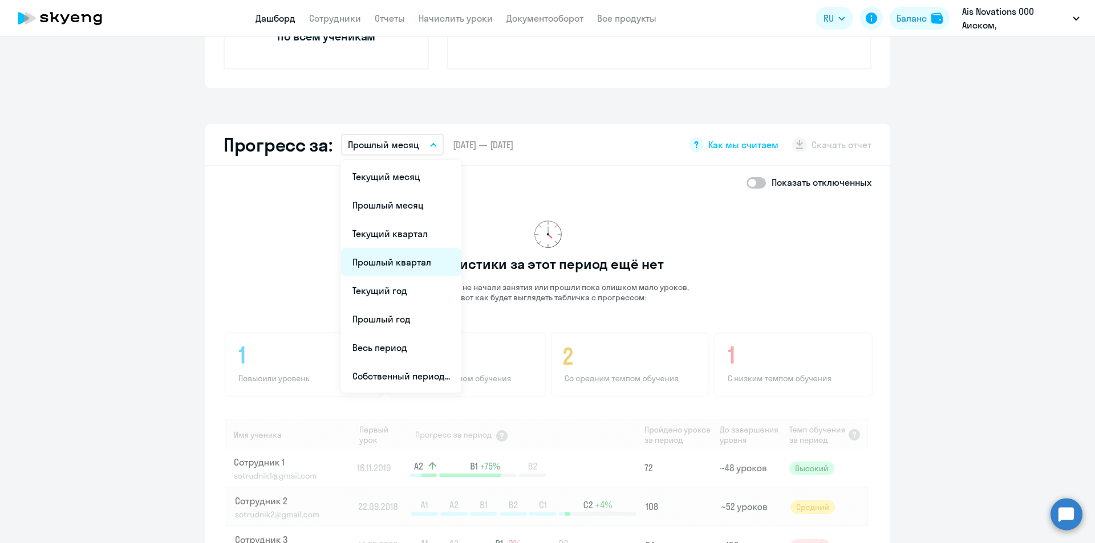
click at [412, 261] on li "Прошлый квартал" at bounding box center [401, 262] width 120 height 29
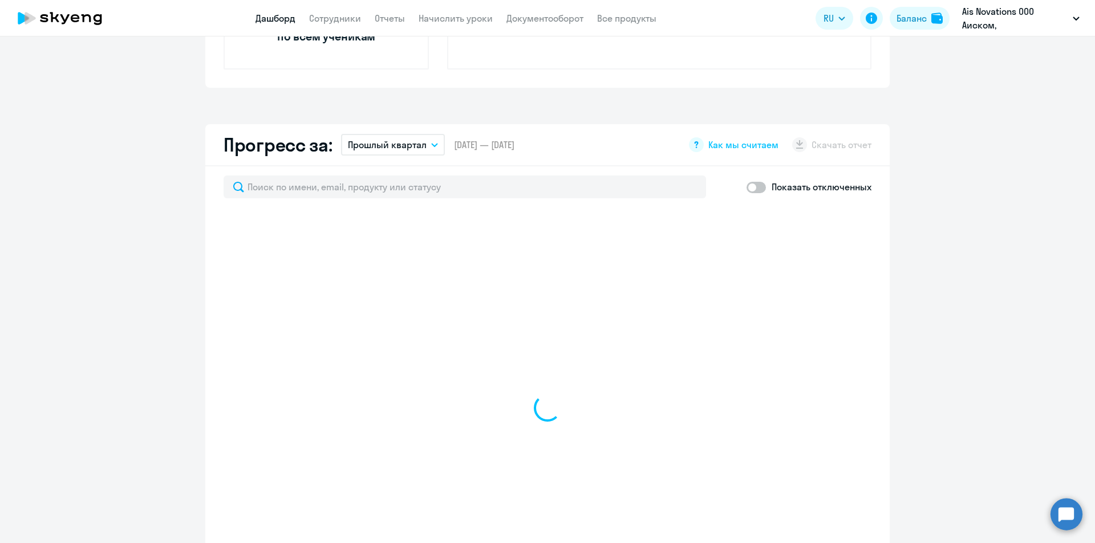
select select "30"
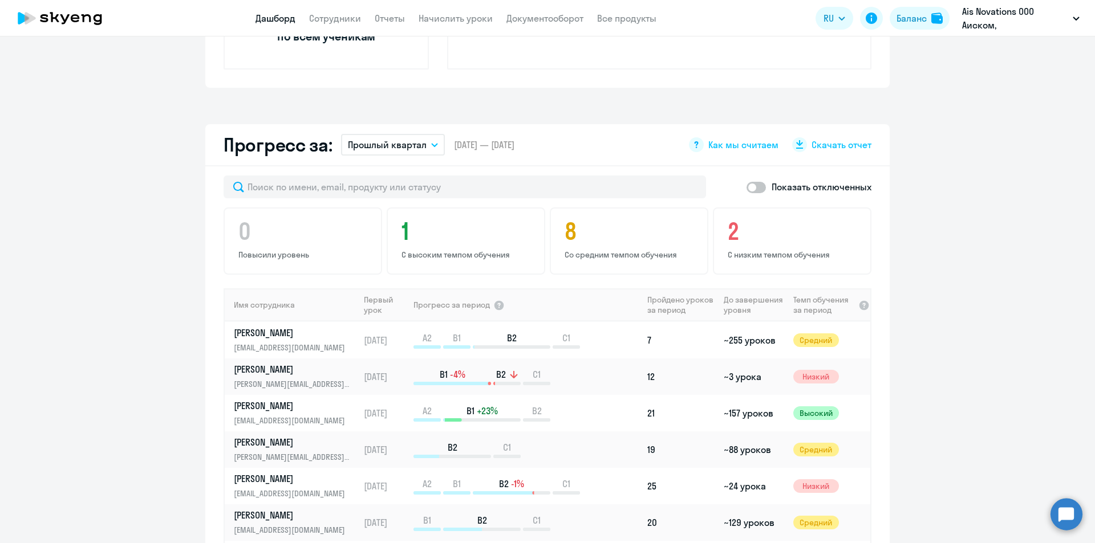
click at [432, 147] on icon "button" at bounding box center [435, 145] width 6 height 3
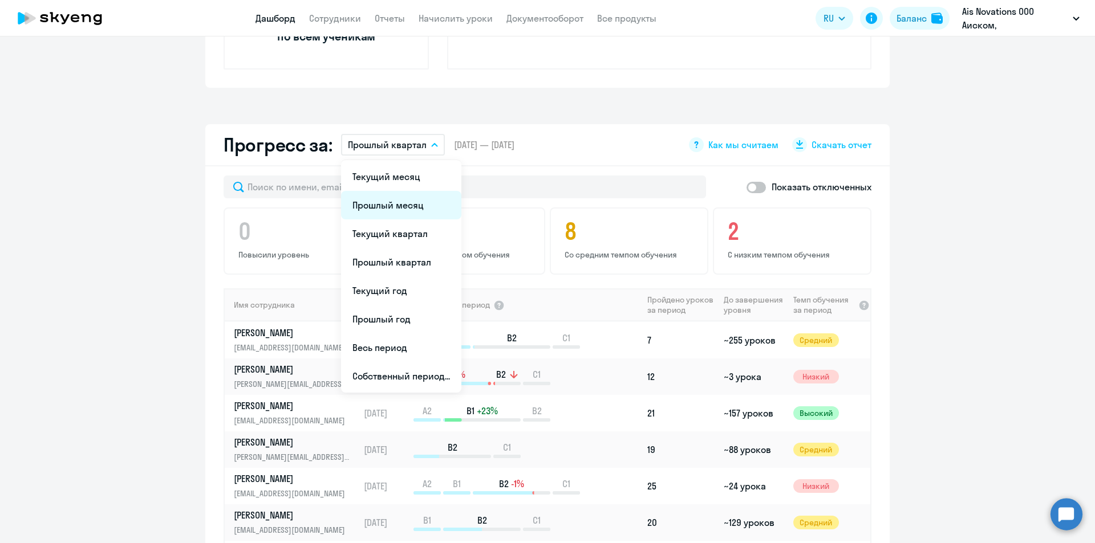
click at [418, 205] on li "Прошлый месяц" at bounding box center [401, 205] width 120 height 29
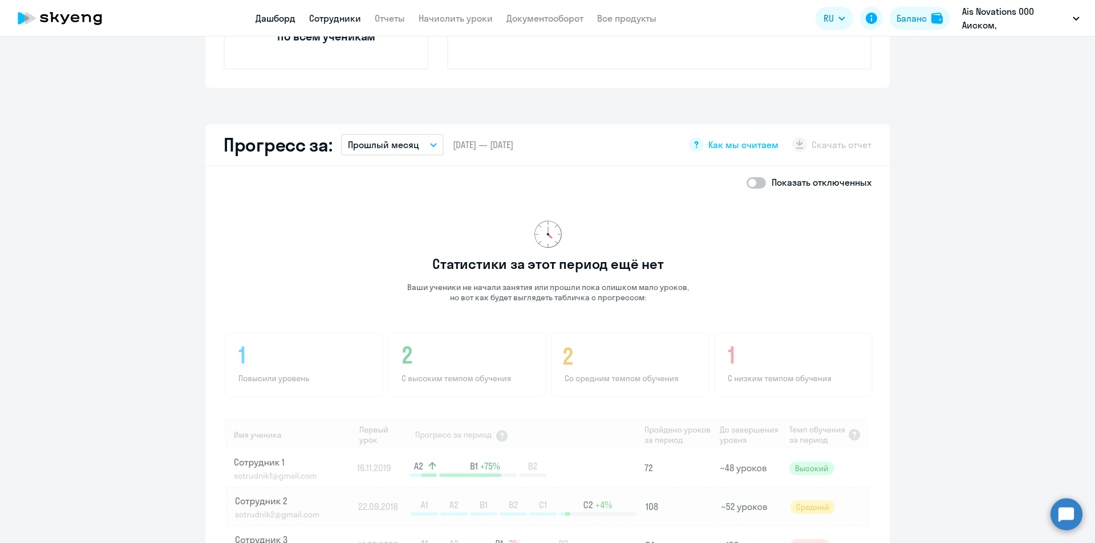
click at [338, 19] on link "Сотрудники" at bounding box center [335, 18] width 52 height 11
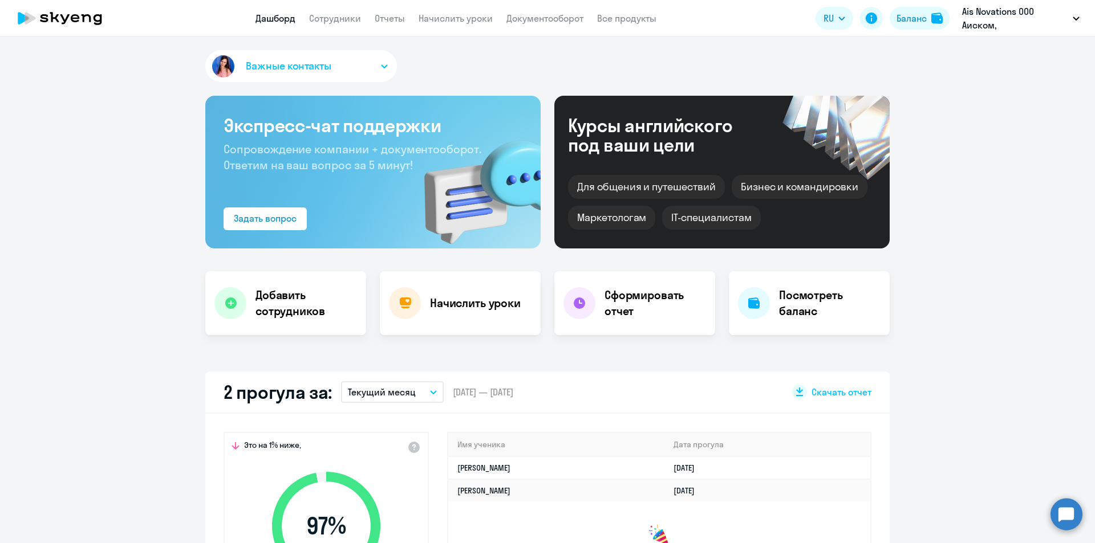
select select "30"
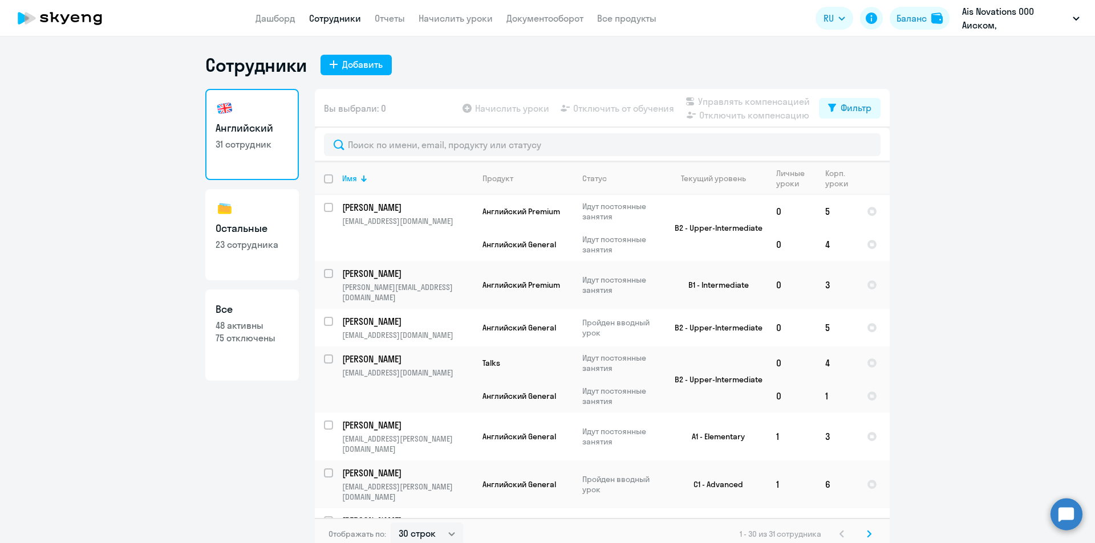
click at [251, 344] on link "Все 48 активны 75 отключены" at bounding box center [252, 335] width 94 height 91
select select "30"
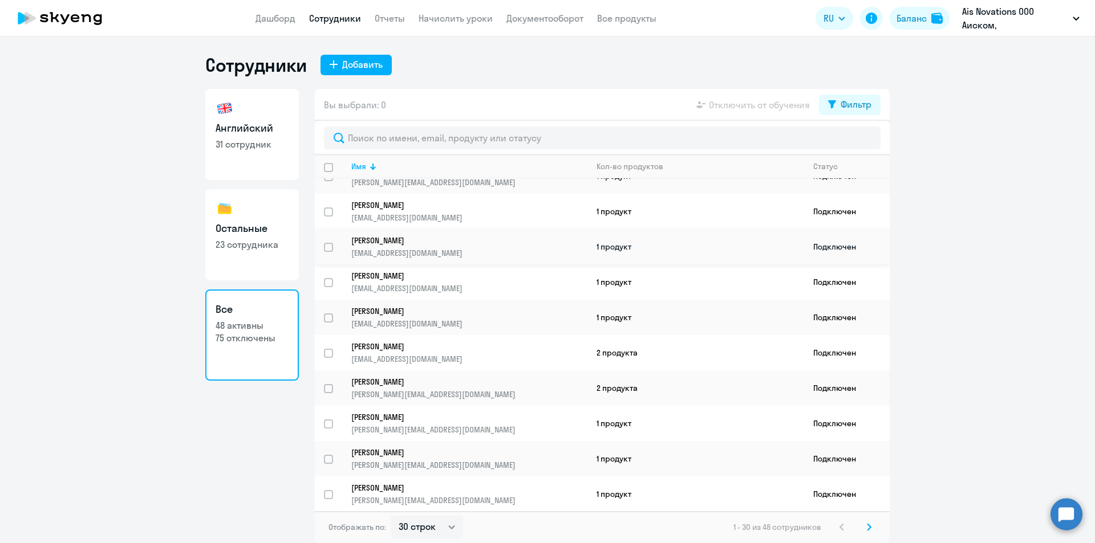
scroll to position [570, 0]
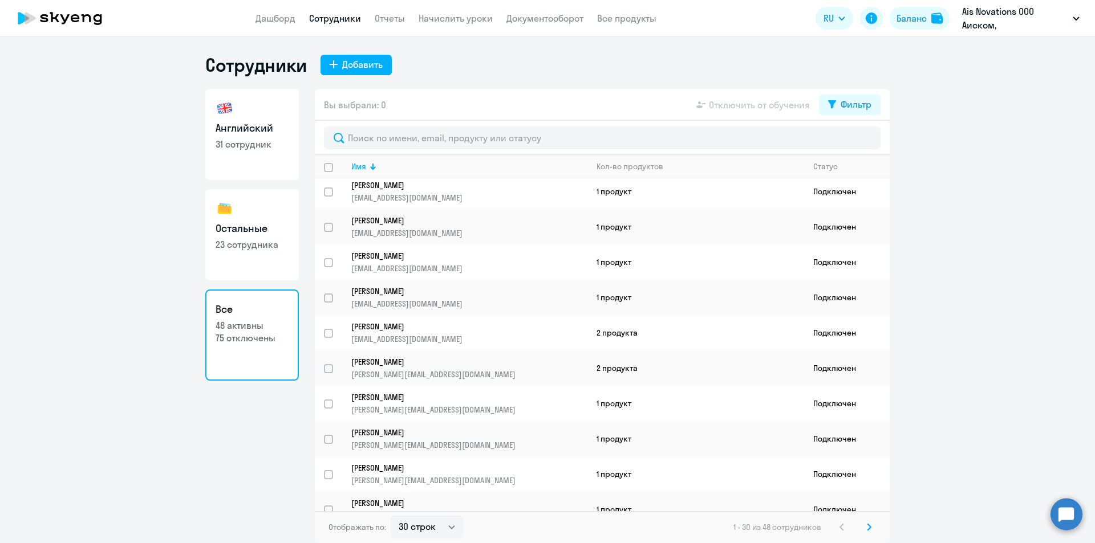
click at [244, 248] on p "23 сотрудника" at bounding box center [252, 244] width 73 height 13
select select "30"
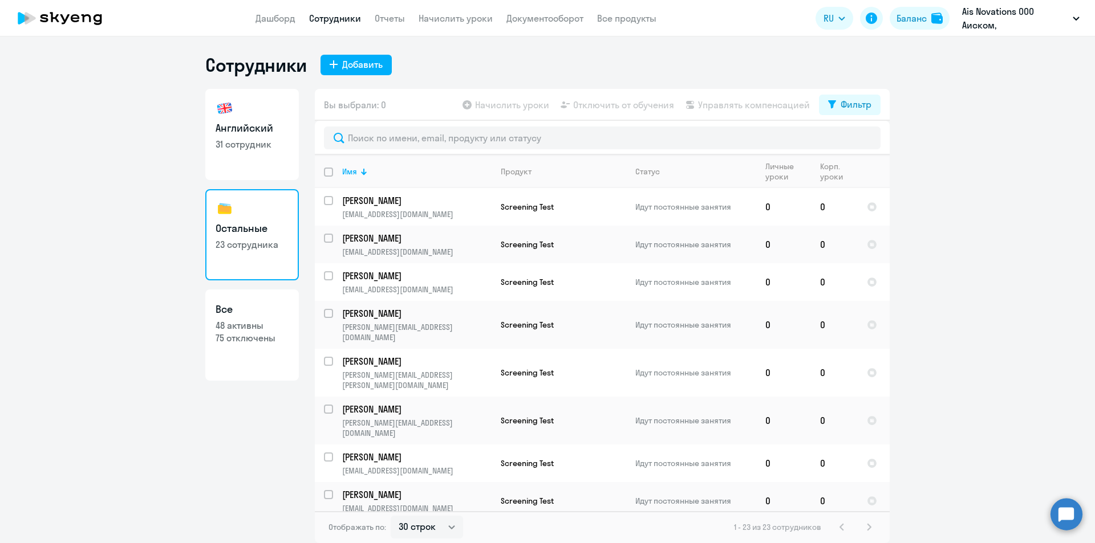
click at [233, 151] on link "Английский 31 сотрудник" at bounding box center [252, 134] width 94 height 91
select select "30"
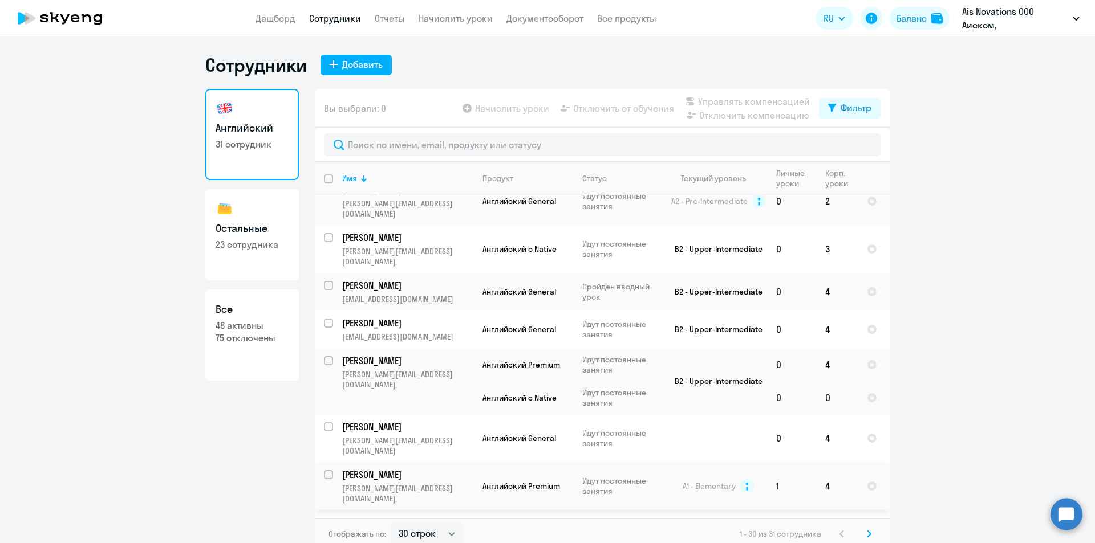
scroll to position [399, 0]
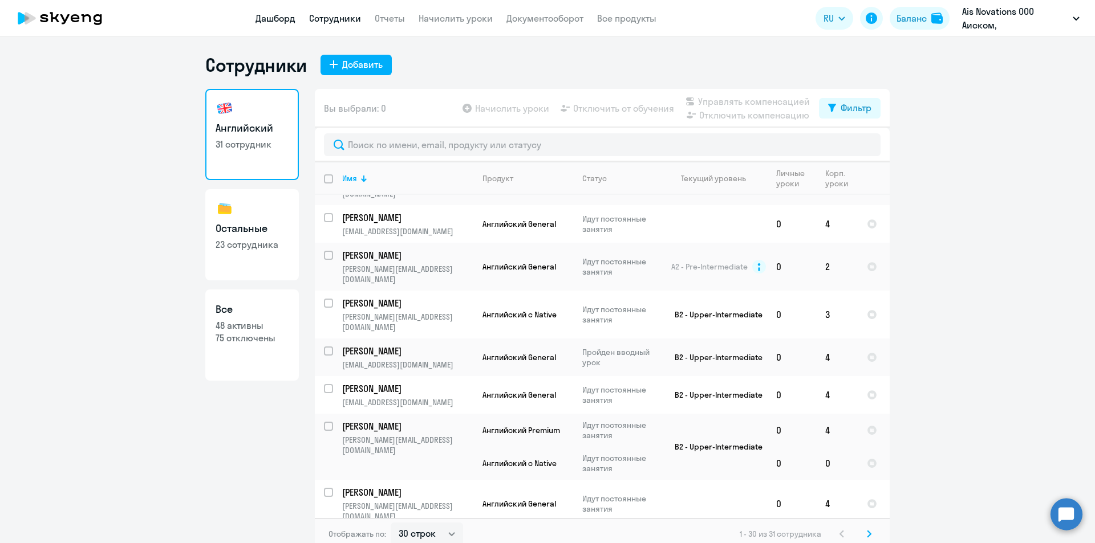
click at [287, 20] on link "Дашборд" at bounding box center [275, 18] width 40 height 11
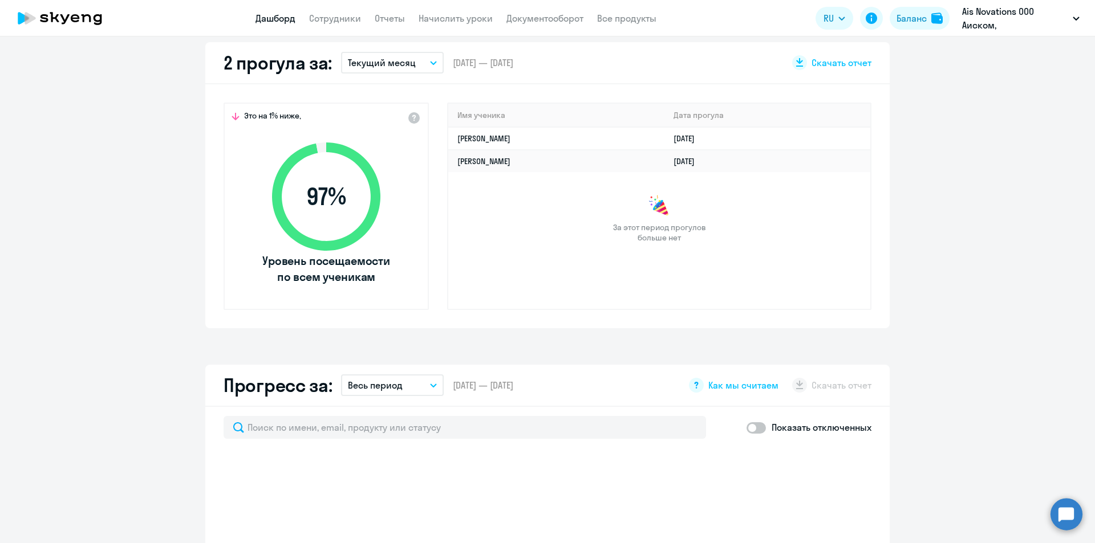
scroll to position [342, 0]
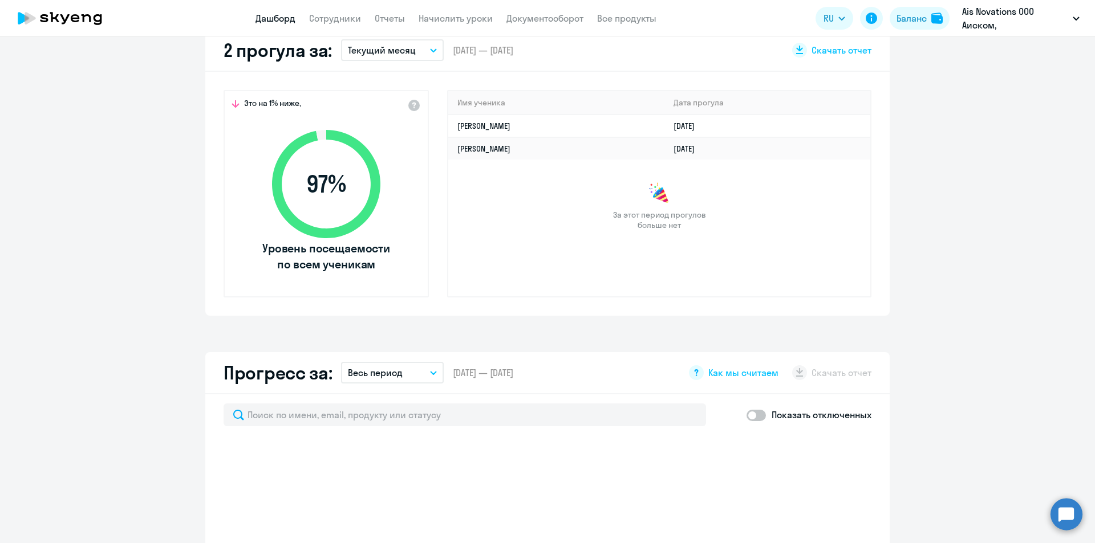
select select "30"
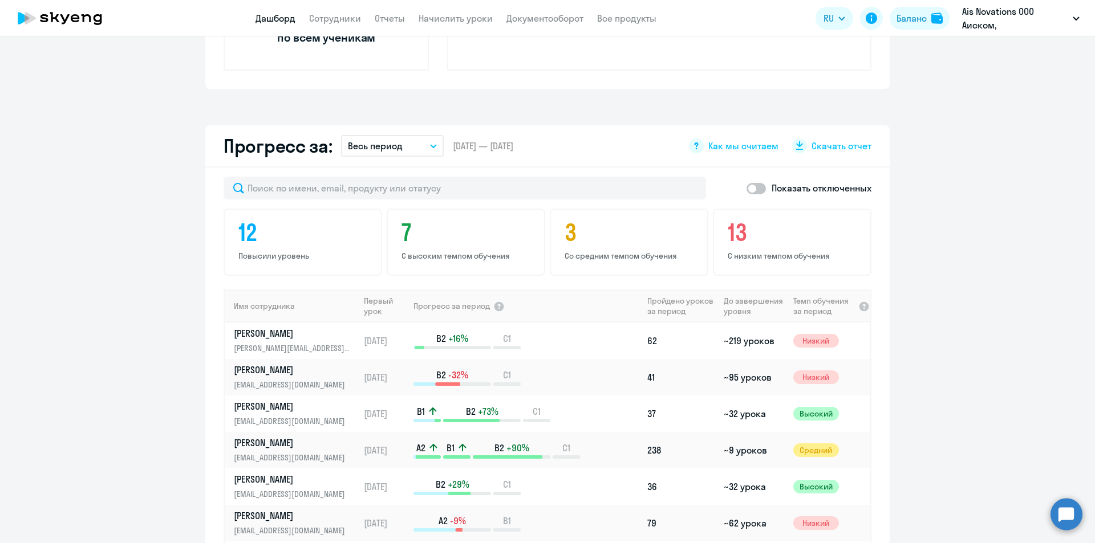
scroll to position [570, 0]
click at [428, 150] on button "Весь период" at bounding box center [392, 145] width 103 height 22
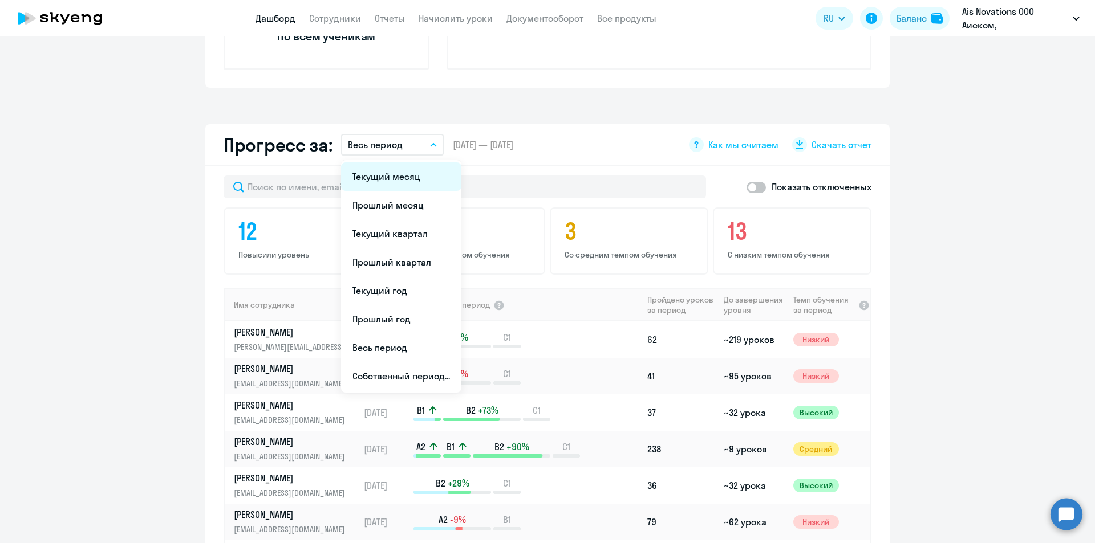
click at [416, 174] on li "Текущий месяц" at bounding box center [401, 176] width 120 height 29
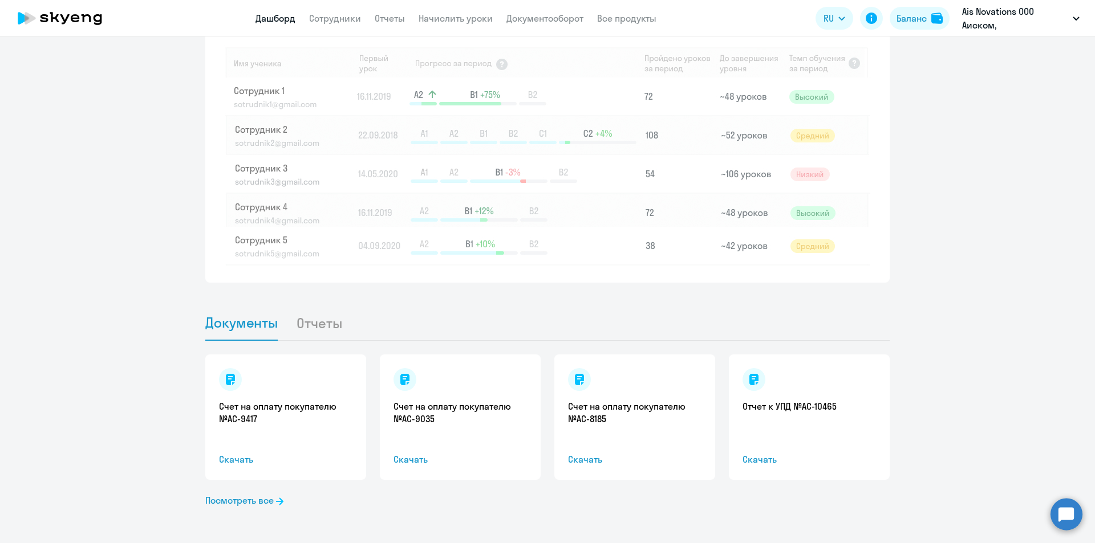
scroll to position [942, 0]
click at [328, 322] on li "Отчеты" at bounding box center [328, 322] width 64 height 35
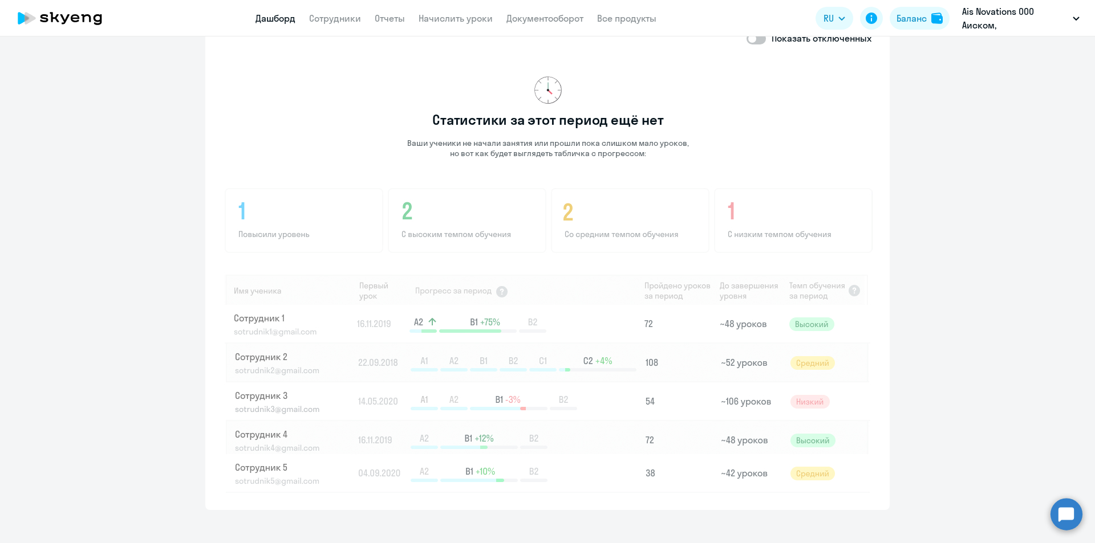
scroll to position [543, 0]
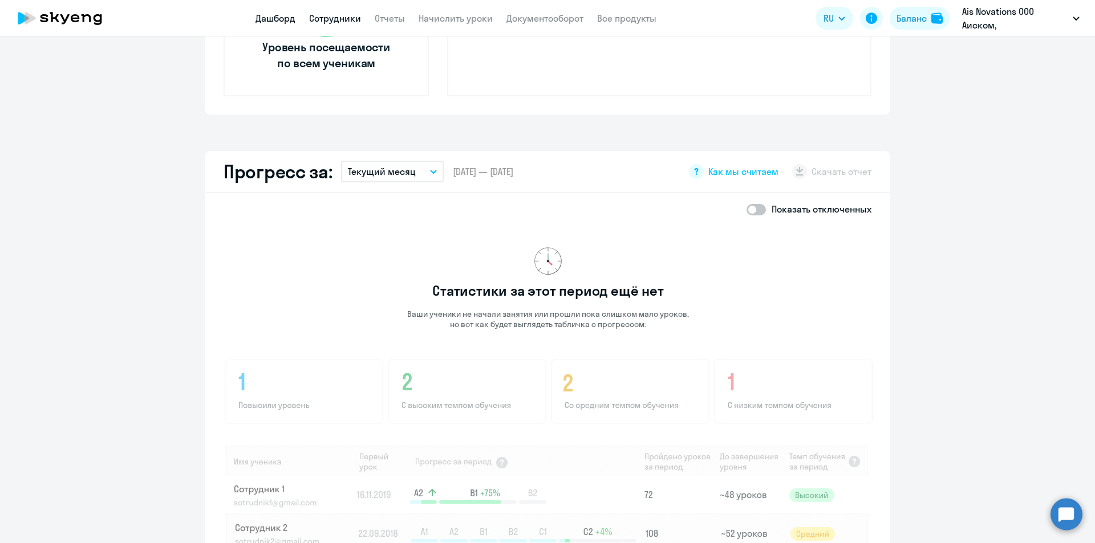
click at [345, 18] on link "Сотрудники" at bounding box center [335, 18] width 52 height 11
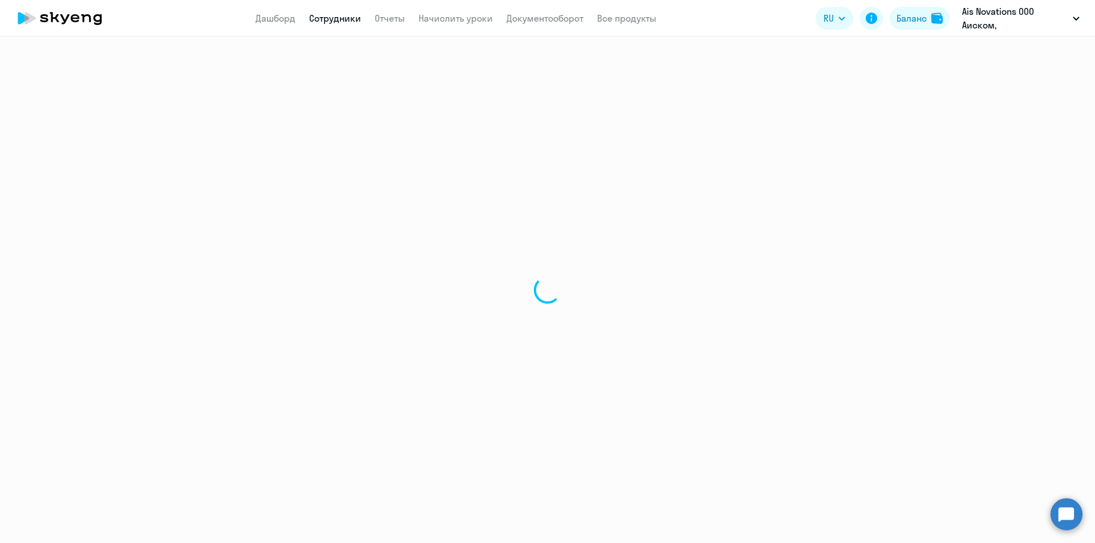
select select "30"
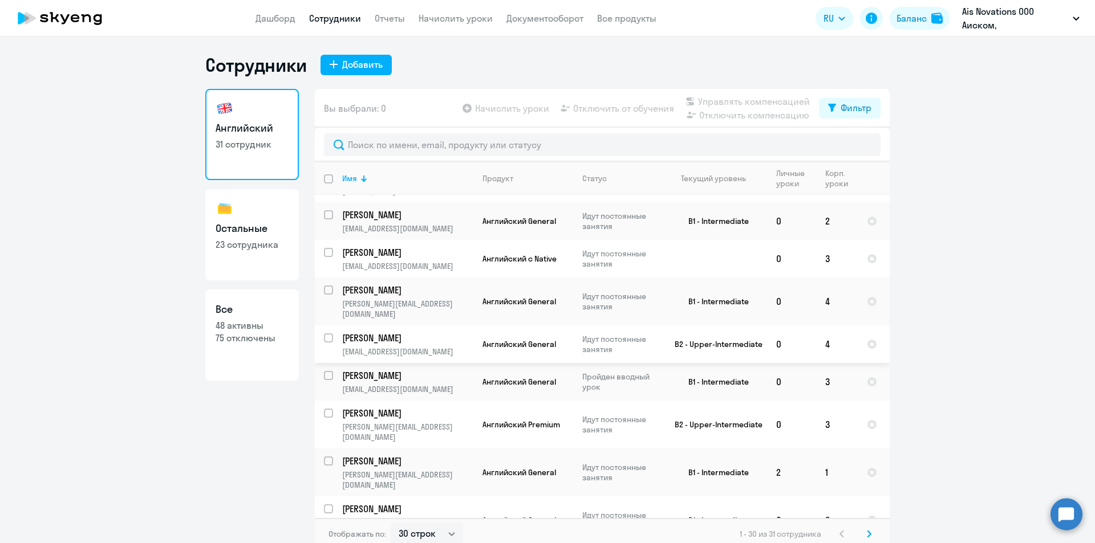
scroll to position [891, 0]
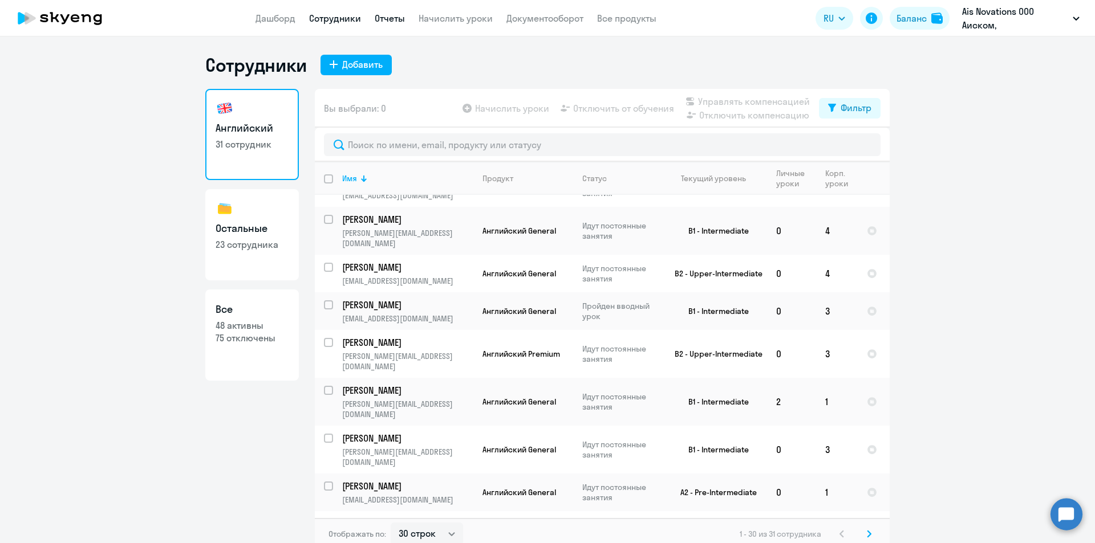
click at [394, 18] on link "Отчеты" at bounding box center [390, 18] width 30 height 11
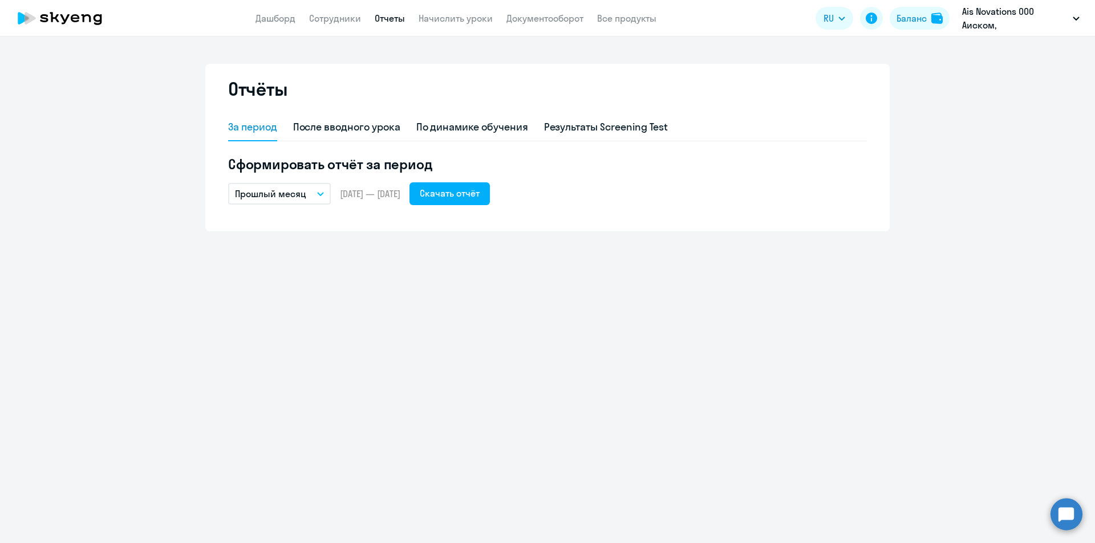
click at [321, 196] on button "Прошлый месяц" at bounding box center [279, 194] width 103 height 22
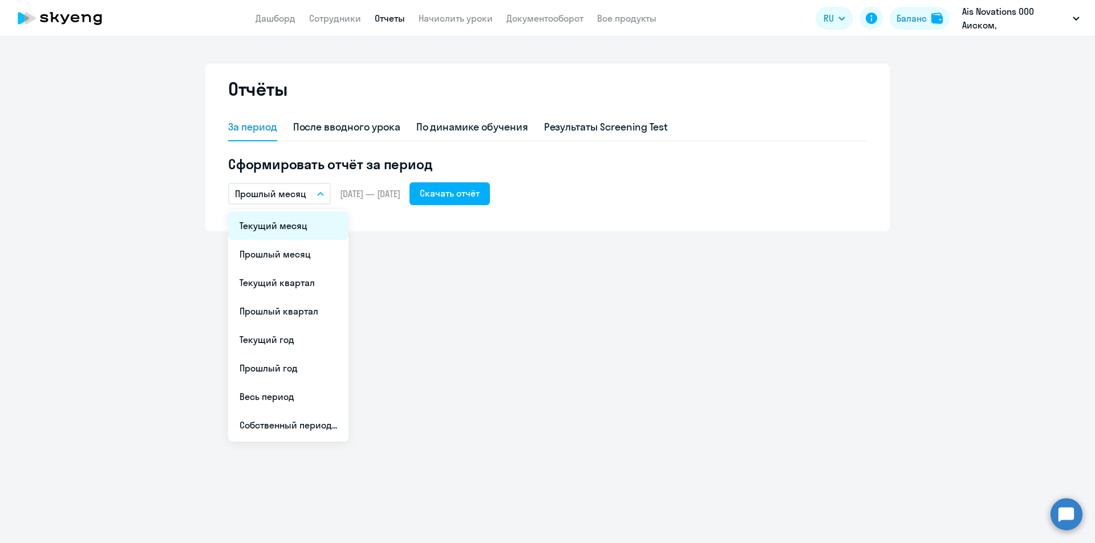
click at [281, 230] on li "Текущий месяц" at bounding box center [288, 226] width 120 height 29
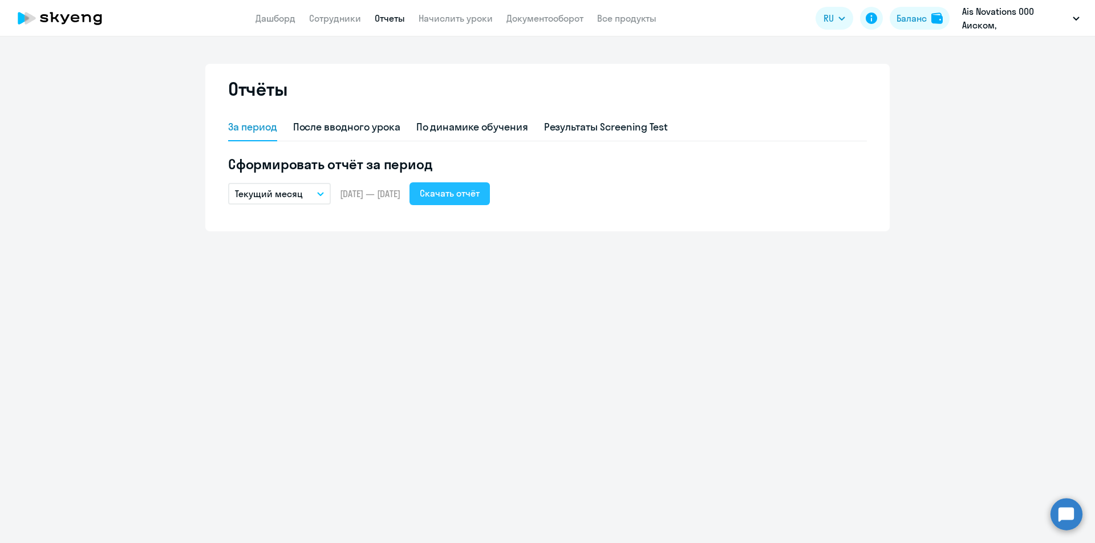
click at [480, 196] on div "Скачать отчёт" at bounding box center [450, 193] width 60 height 14
